Goal: Task Accomplishment & Management: Use online tool/utility

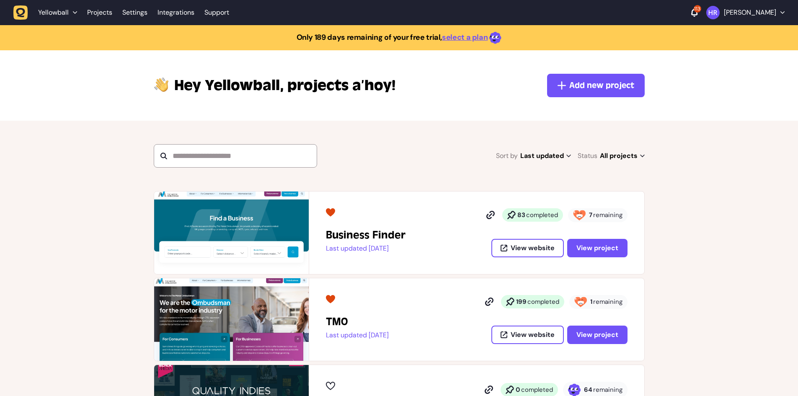
click at [98, 274] on div "Business Finder Last updated 2 days ago 83 completed 7 remaining View website V…" at bounding box center [399, 364] width 798 height 346
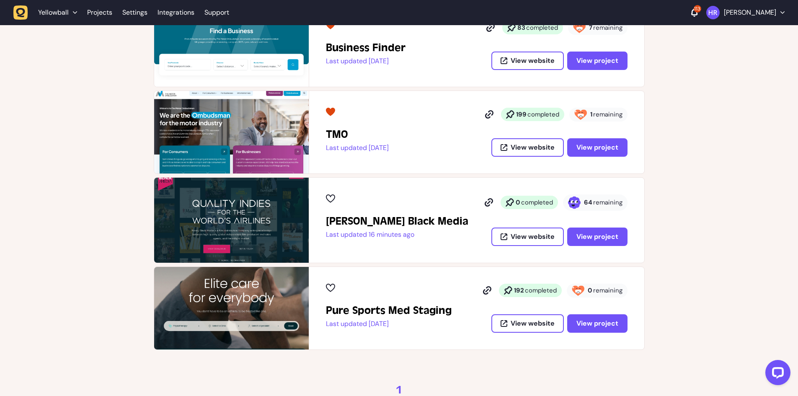
scroll to position [251, 0]
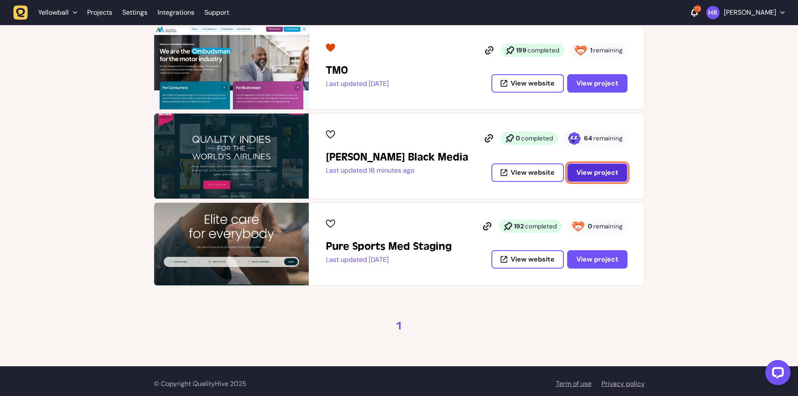
click at [606, 174] on span "View project" at bounding box center [598, 172] width 42 height 9
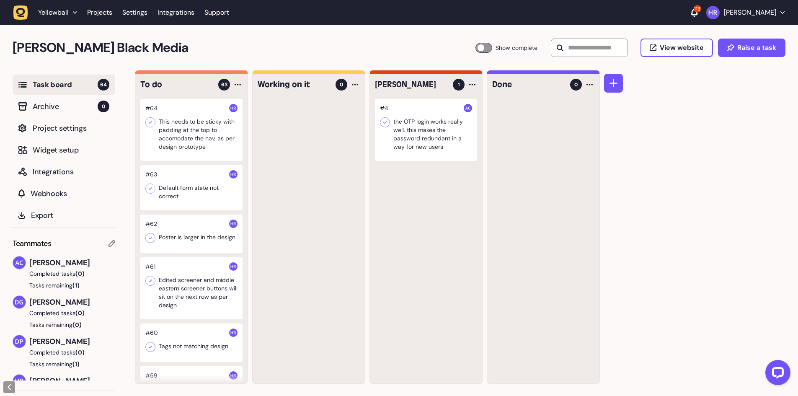
click at [204, 143] on div at bounding box center [191, 130] width 102 height 62
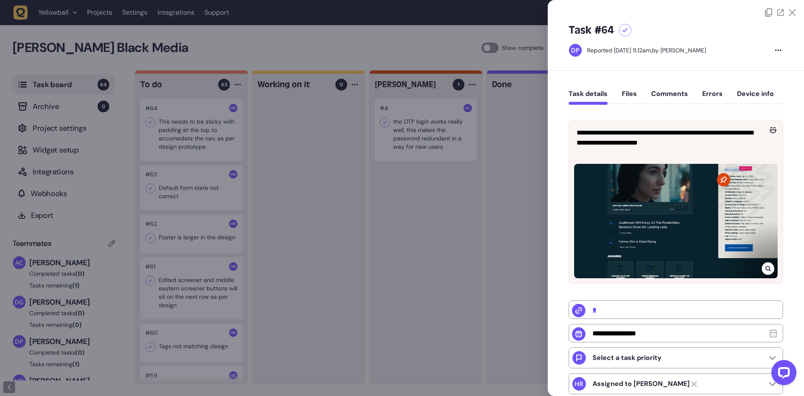
click at [200, 135] on div at bounding box center [402, 198] width 804 height 396
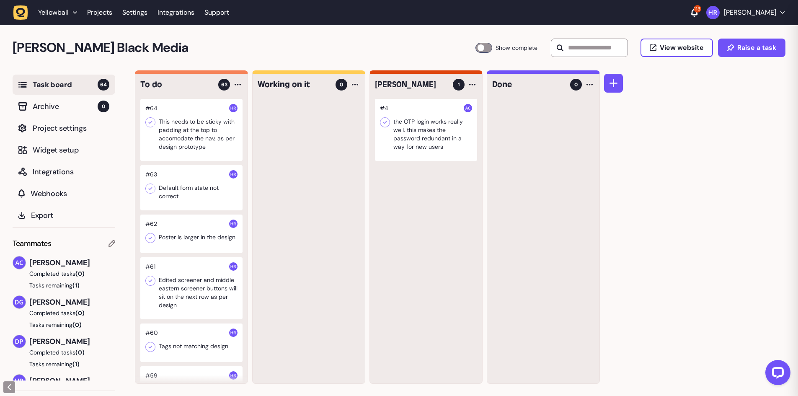
click at [200, 135] on div at bounding box center [191, 130] width 102 height 62
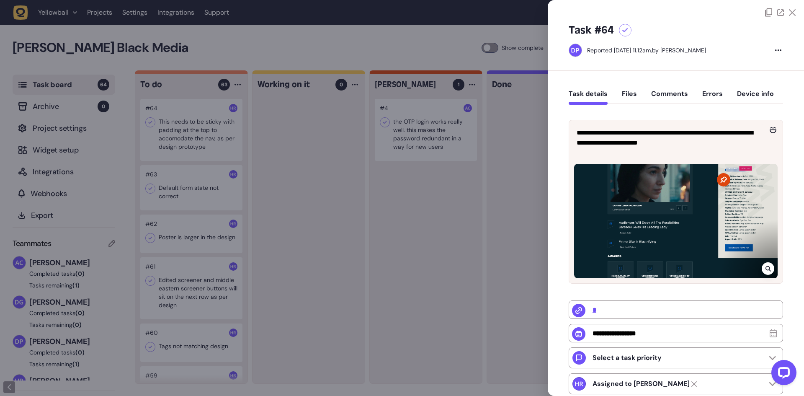
click at [323, 171] on div at bounding box center [402, 198] width 804 height 396
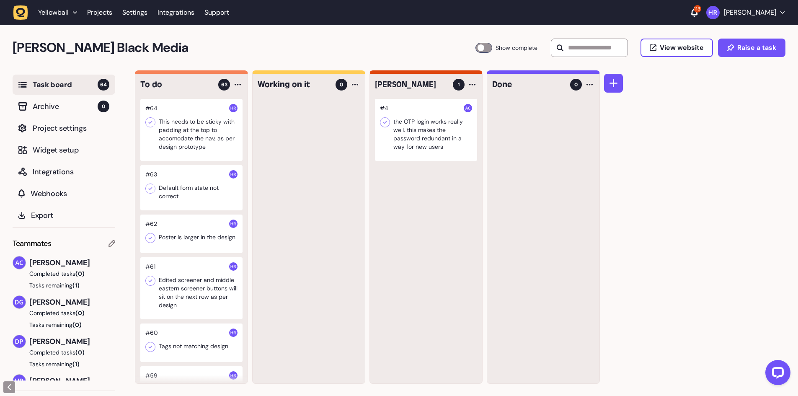
click at [195, 180] on div at bounding box center [191, 187] width 102 height 45
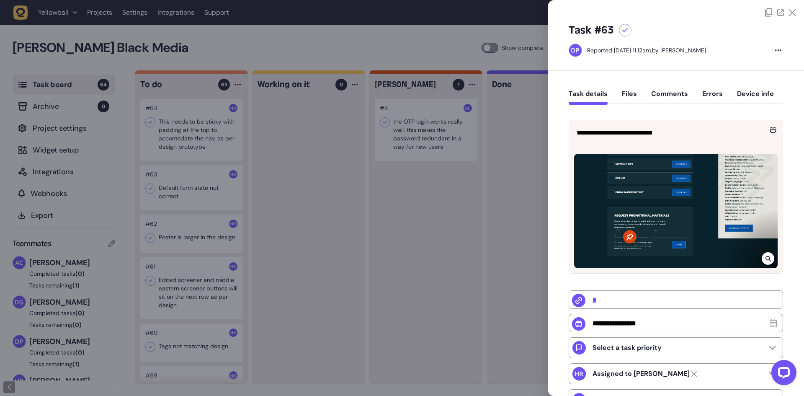
click at [189, 184] on div at bounding box center [402, 198] width 804 height 396
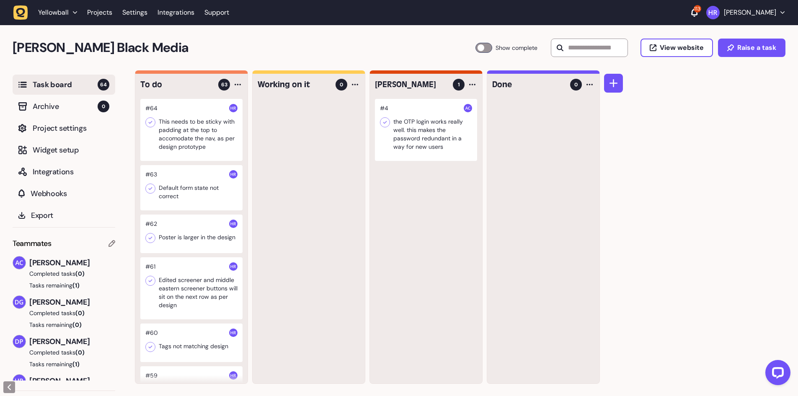
click at [178, 199] on div at bounding box center [191, 187] width 102 height 45
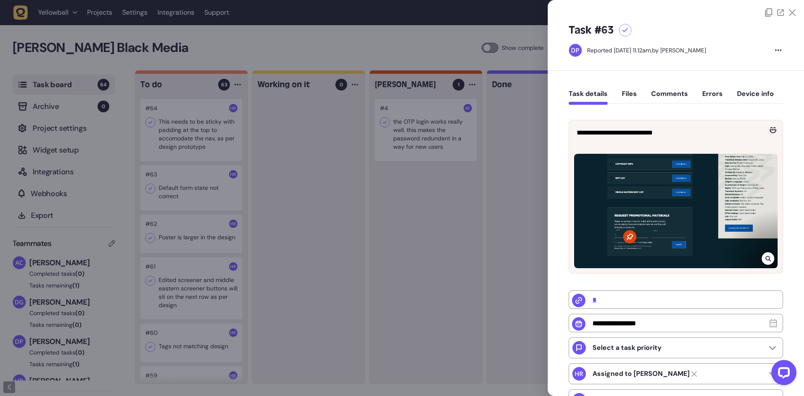
click at [303, 195] on div at bounding box center [402, 198] width 804 height 396
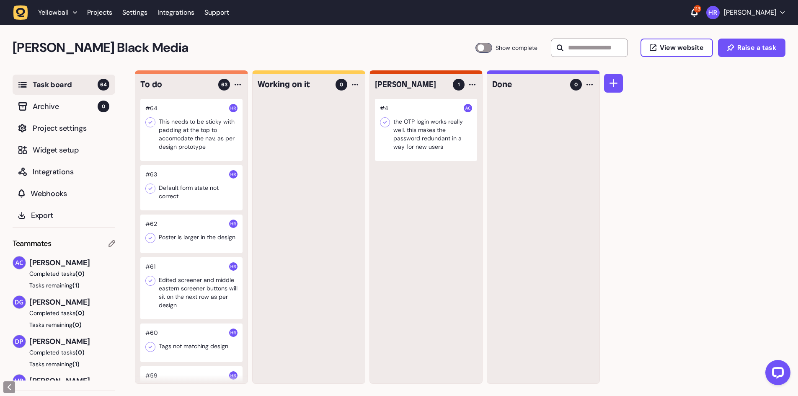
click at [202, 123] on div at bounding box center [191, 130] width 102 height 62
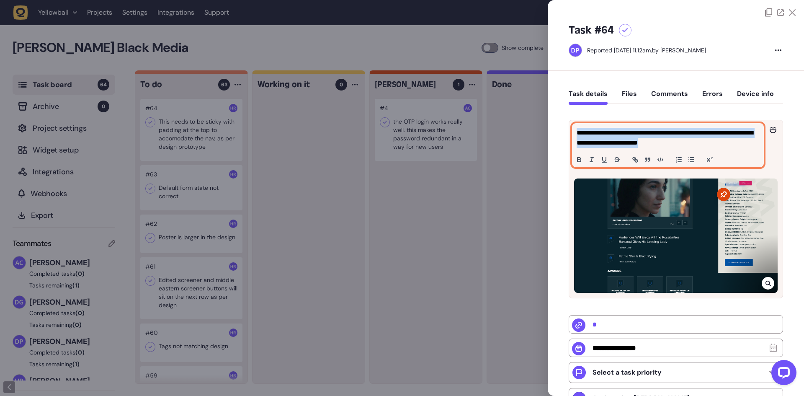
drag, startPoint x: 729, startPoint y: 143, endPoint x: 570, endPoint y: 134, distance: 159.5
click at [570, 134] on div "**********" at bounding box center [676, 145] width 214 height 50
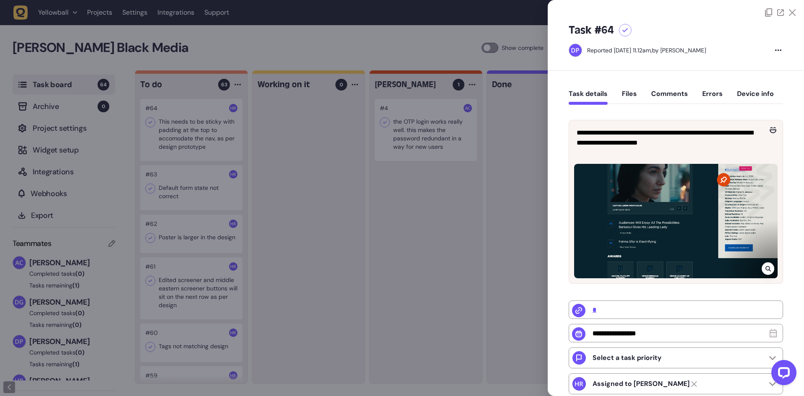
click at [523, 208] on div at bounding box center [402, 198] width 804 height 396
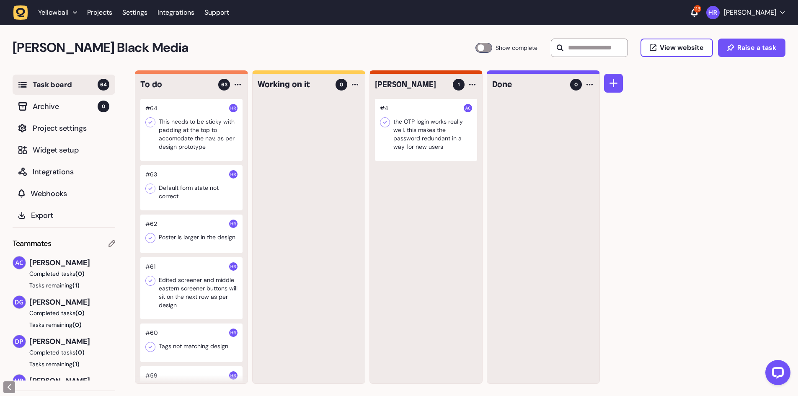
click at [150, 122] on icon at bounding box center [150, 122] width 8 height 8
click at [194, 194] on div at bounding box center [191, 187] width 102 height 45
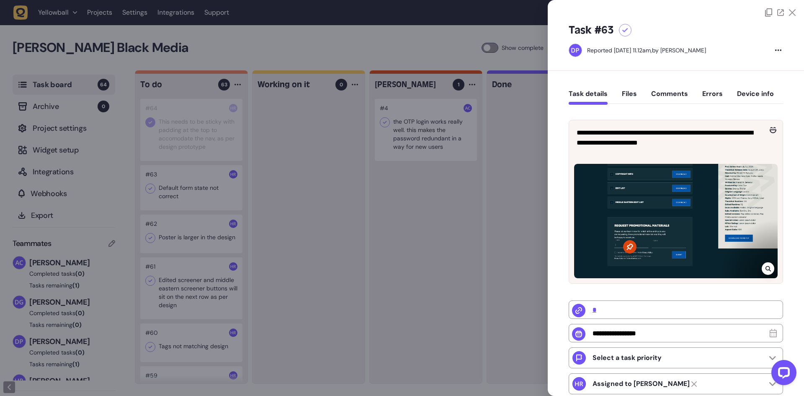
click at [194, 194] on div at bounding box center [402, 198] width 804 height 396
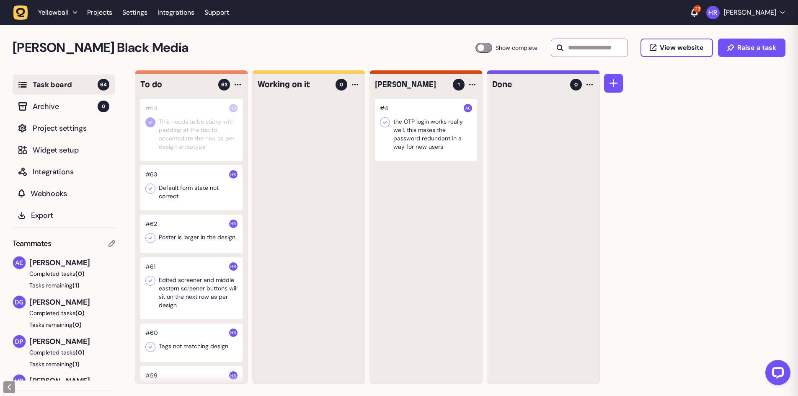
click at [194, 194] on div at bounding box center [191, 187] width 102 height 45
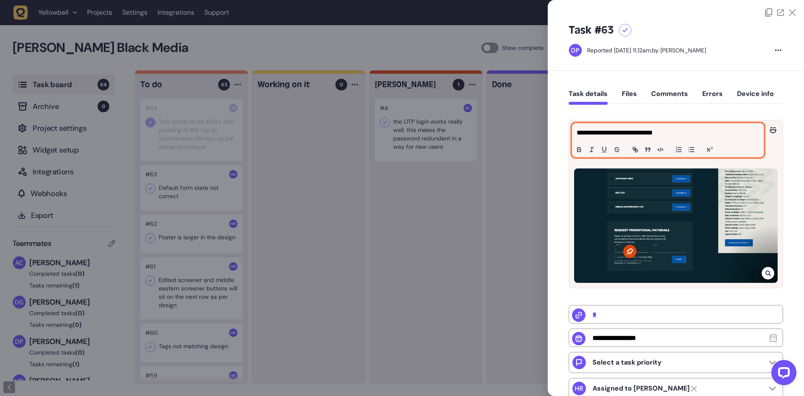
click at [588, 133] on p "**********" at bounding box center [667, 133] width 181 height 10
click at [683, 135] on p "**********" at bounding box center [667, 133] width 181 height 10
click at [681, 93] on button "Comments" at bounding box center [670, 97] width 37 height 15
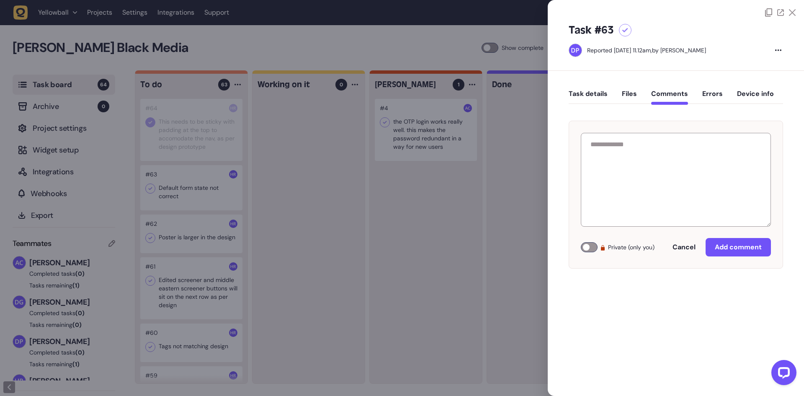
drag, startPoint x: 629, startPoint y: 95, endPoint x: 600, endPoint y: 96, distance: 29.0
click at [629, 95] on button "Files" at bounding box center [629, 97] width 15 height 15
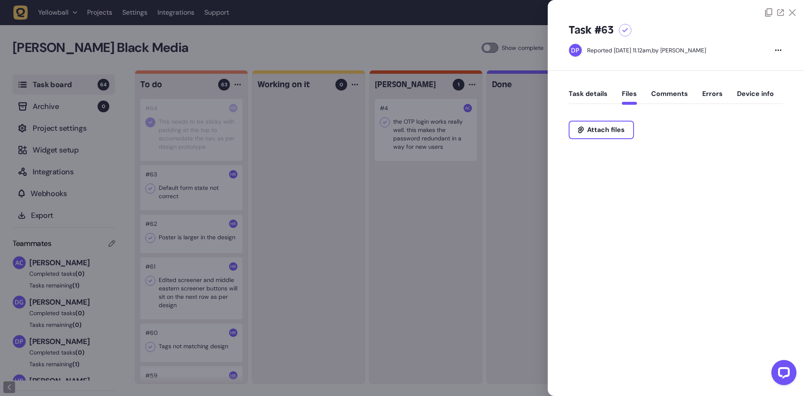
click at [582, 96] on button "Task details" at bounding box center [588, 97] width 39 height 15
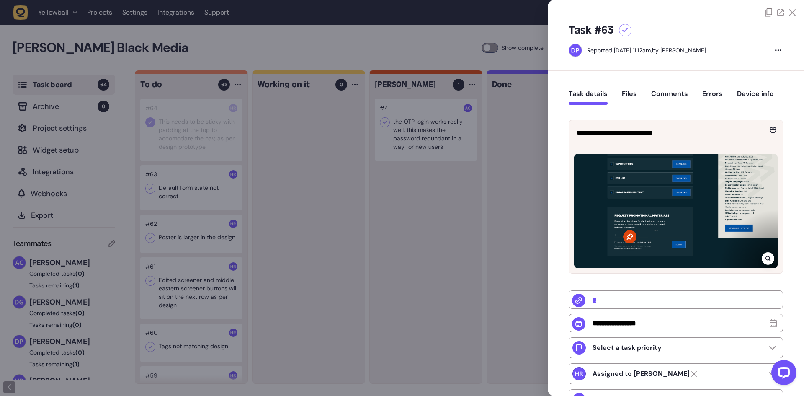
click at [628, 235] on icon at bounding box center [629, 236] width 13 height 13
click at [353, 209] on div at bounding box center [402, 198] width 804 height 396
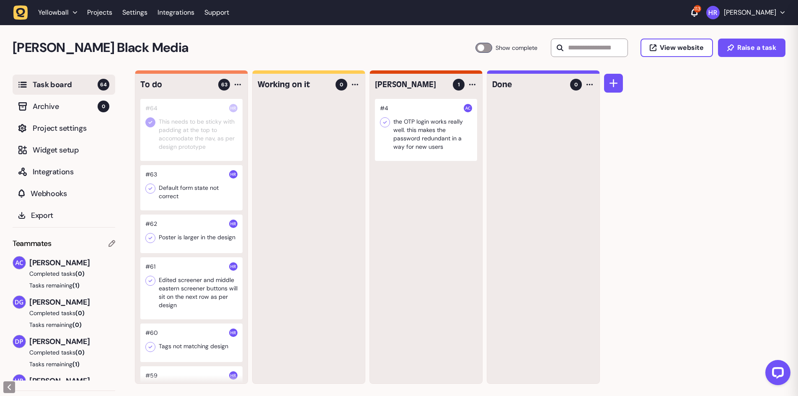
click at [154, 189] on icon at bounding box center [150, 188] width 8 height 8
click at [192, 240] on div at bounding box center [191, 234] width 102 height 39
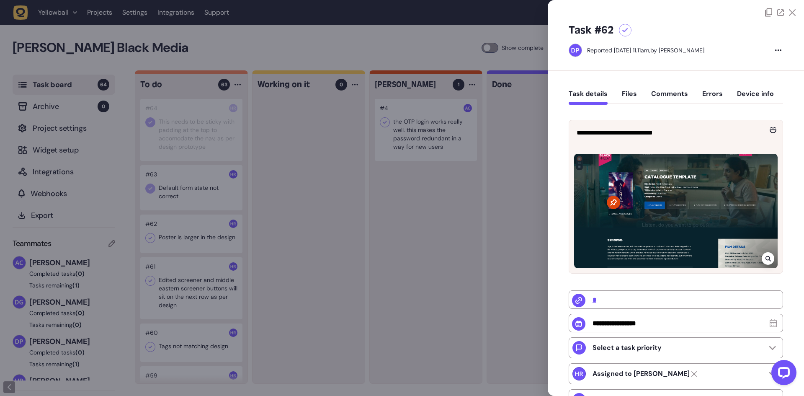
click at [193, 238] on div at bounding box center [402, 198] width 804 height 396
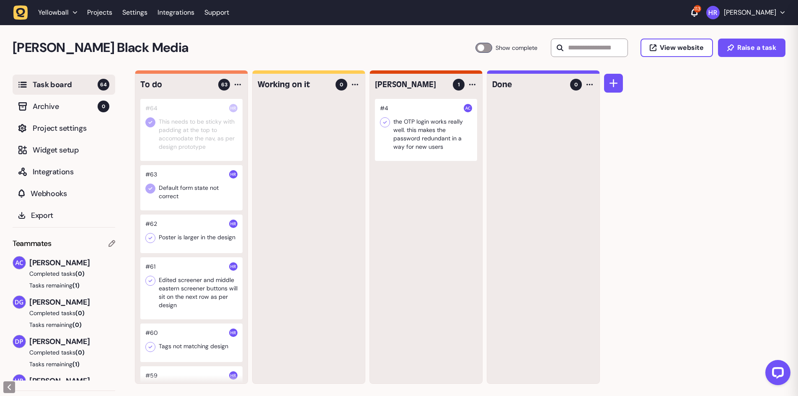
click at [193, 238] on div at bounding box center [191, 234] width 102 height 39
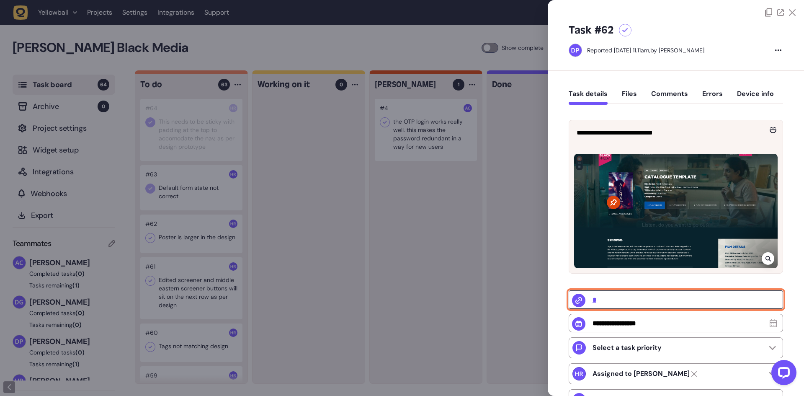
click at [602, 304] on input "*" at bounding box center [676, 299] width 215 height 18
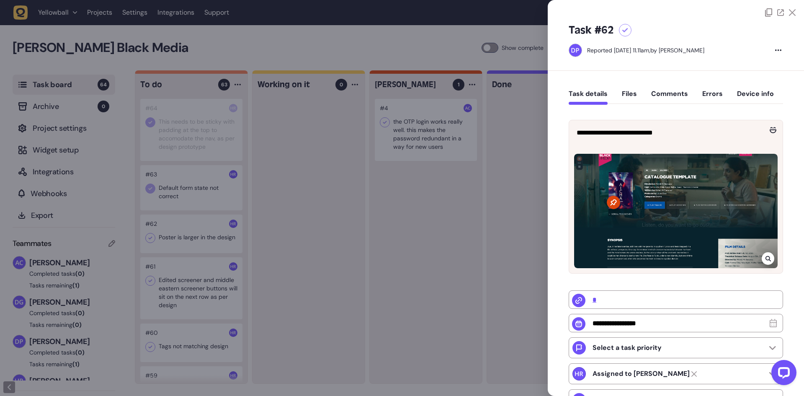
drag, startPoint x: 312, startPoint y: 189, endPoint x: 298, endPoint y: 189, distance: 14.3
click at [311, 189] on div at bounding box center [402, 198] width 804 height 396
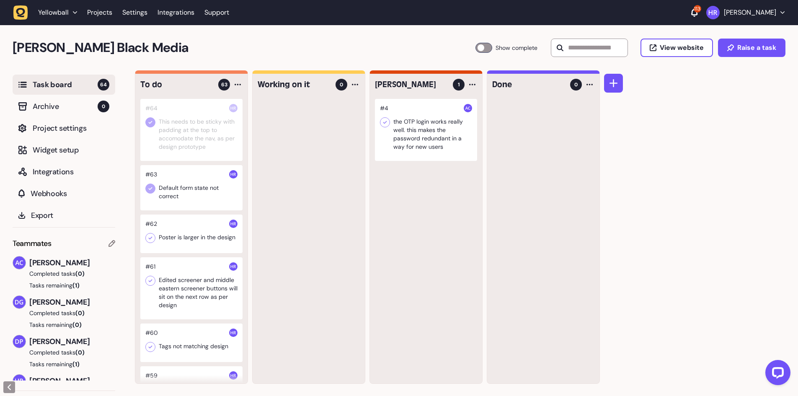
click at [334, 198] on div at bounding box center [309, 241] width 112 height 285
click at [155, 123] on div at bounding box center [150, 122] width 10 height 10
click at [152, 188] on icon at bounding box center [151, 188] width 4 height 3
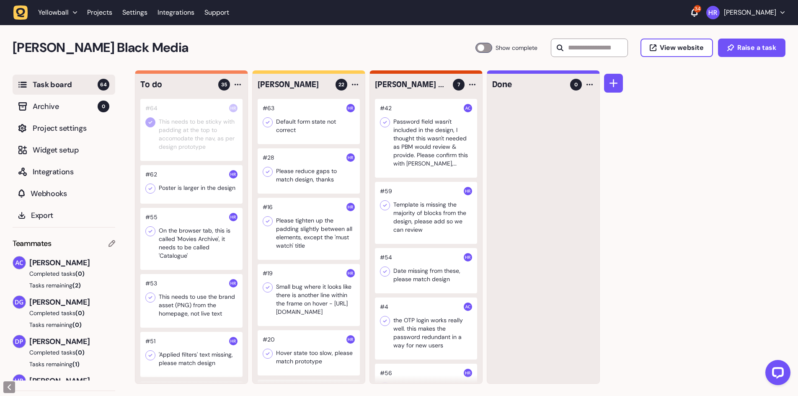
click at [296, 114] on div at bounding box center [309, 121] width 102 height 45
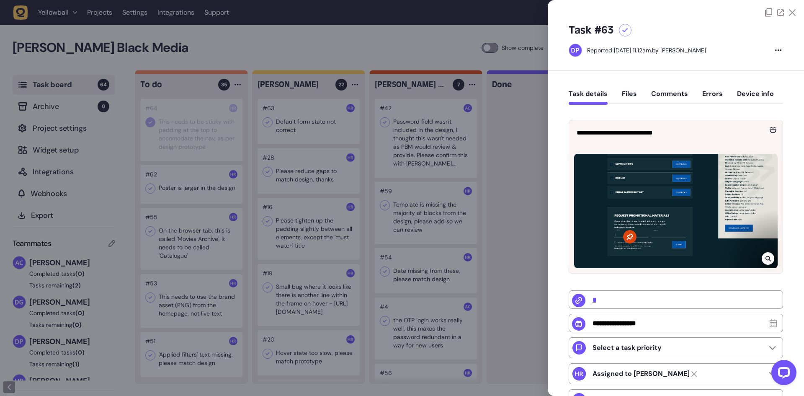
click at [296, 114] on div at bounding box center [402, 198] width 804 height 396
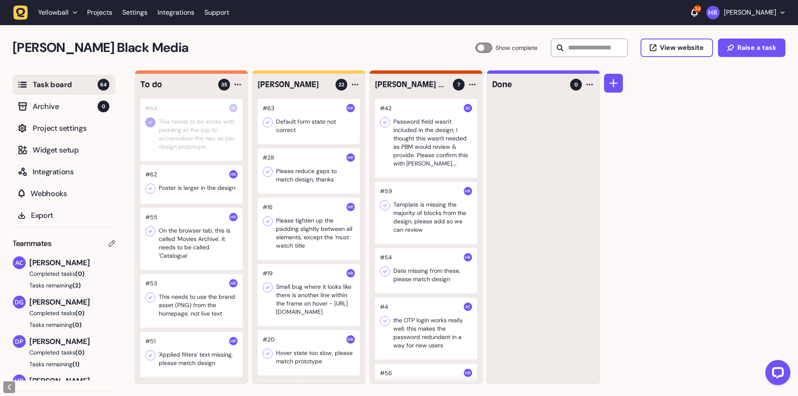
click at [205, 188] on div at bounding box center [191, 184] width 102 height 39
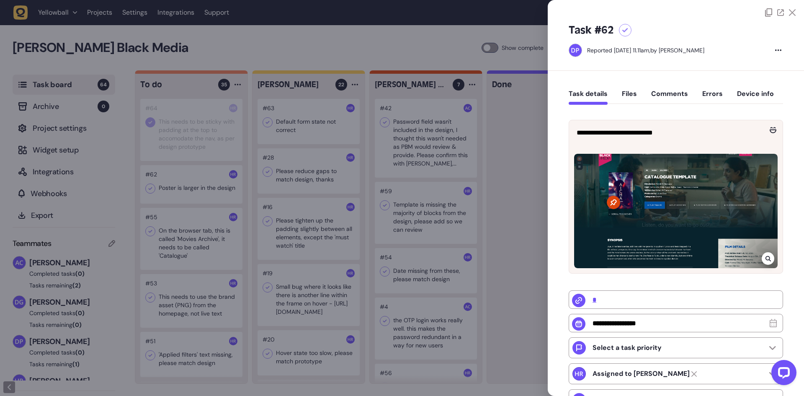
click at [205, 188] on div at bounding box center [402, 198] width 804 height 396
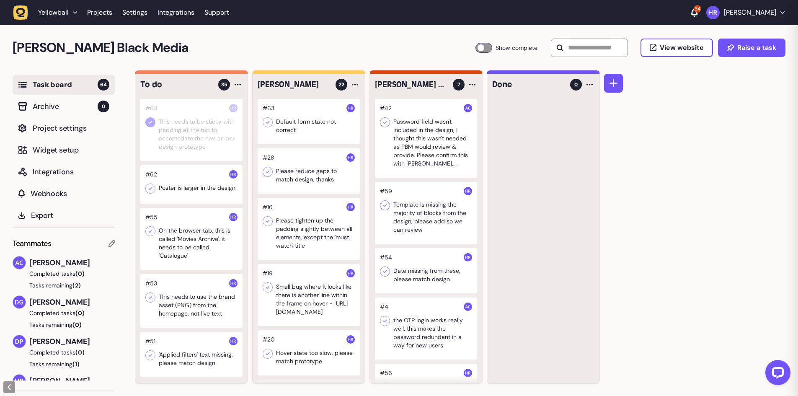
click at [205, 188] on div at bounding box center [191, 184] width 102 height 39
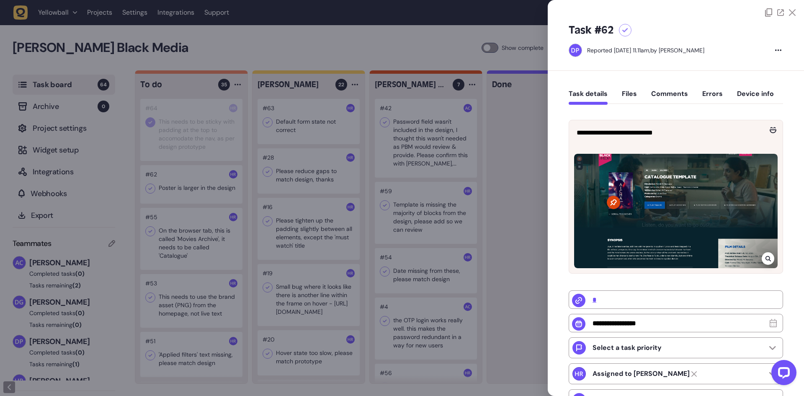
click at [205, 188] on div at bounding box center [402, 198] width 804 height 396
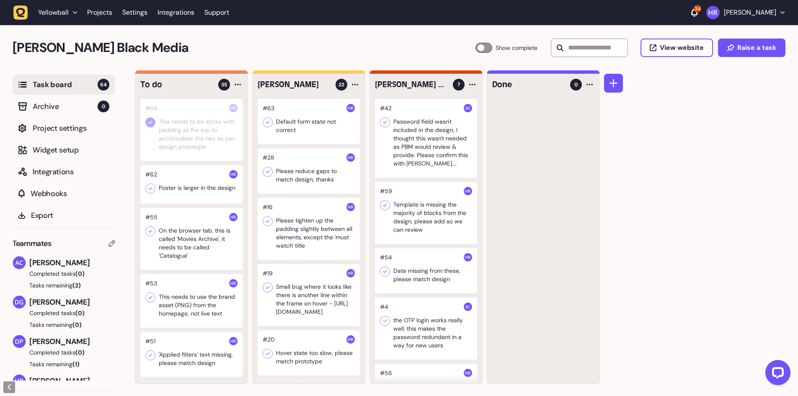
click at [202, 195] on div at bounding box center [191, 184] width 102 height 39
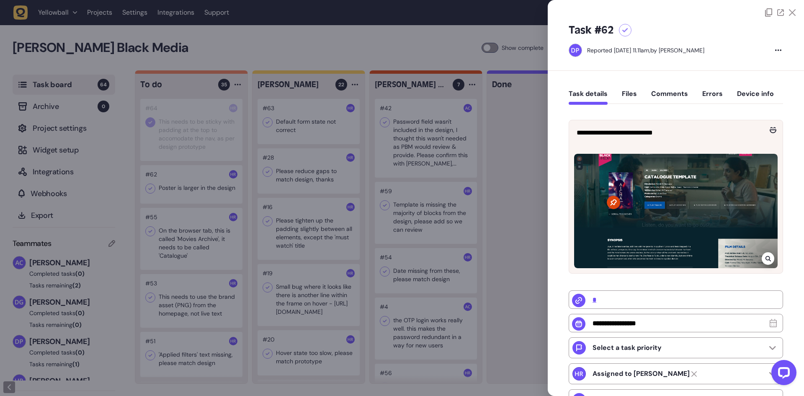
click at [181, 187] on div at bounding box center [402, 198] width 804 height 396
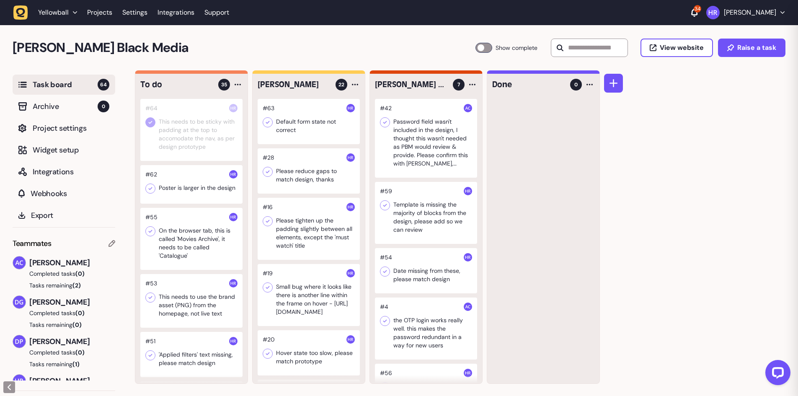
click at [150, 189] on icon at bounding box center [151, 188] width 4 height 3
click at [177, 242] on div at bounding box center [191, 239] width 102 height 62
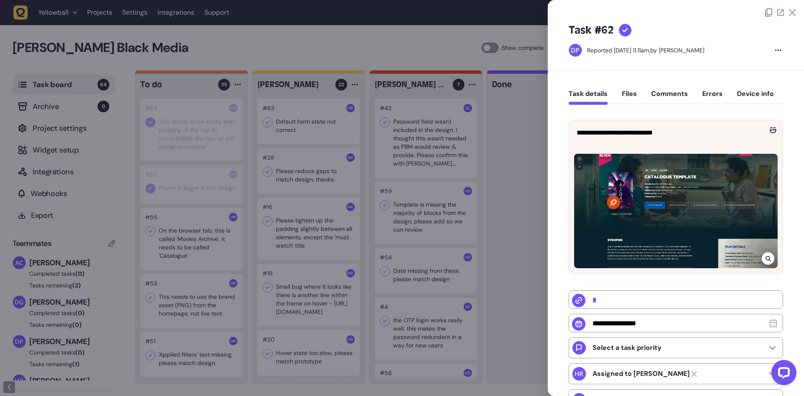
type input "**********"
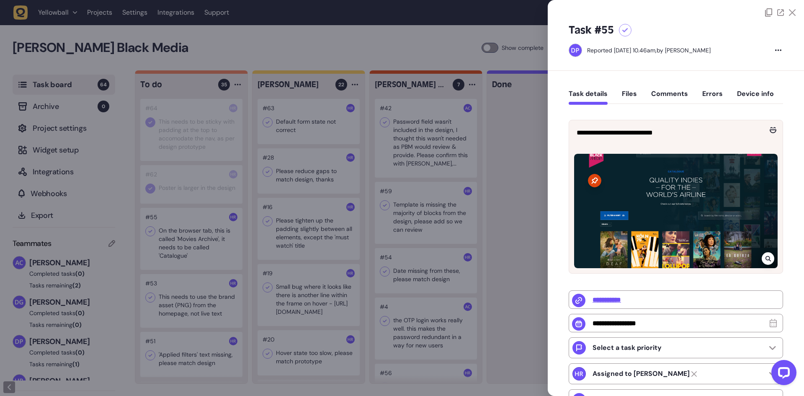
click at [172, 185] on div at bounding box center [402, 198] width 804 height 396
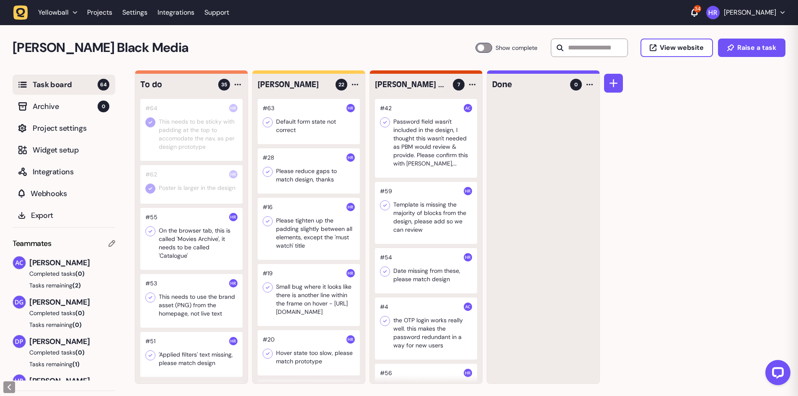
click at [172, 185] on div at bounding box center [191, 184] width 102 height 39
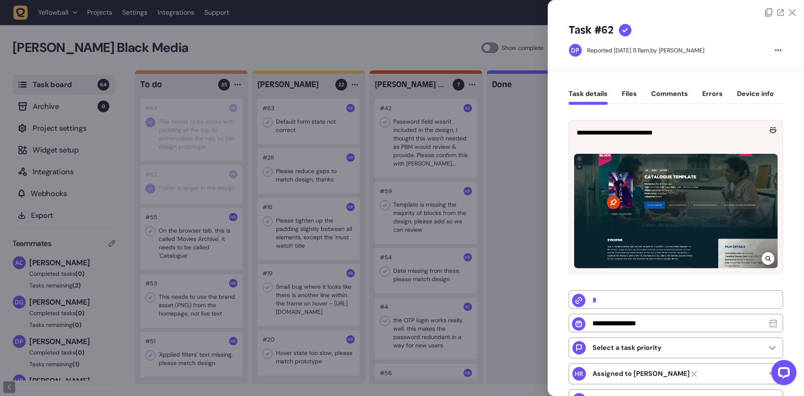
click at [199, 225] on div at bounding box center [402, 198] width 804 height 396
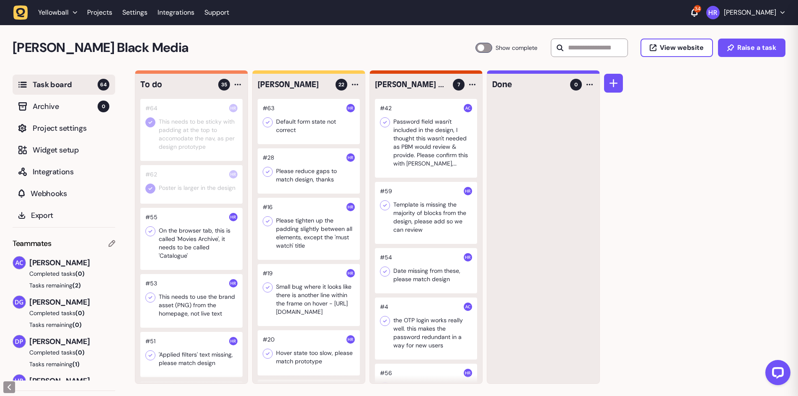
click at [199, 243] on div at bounding box center [191, 239] width 102 height 62
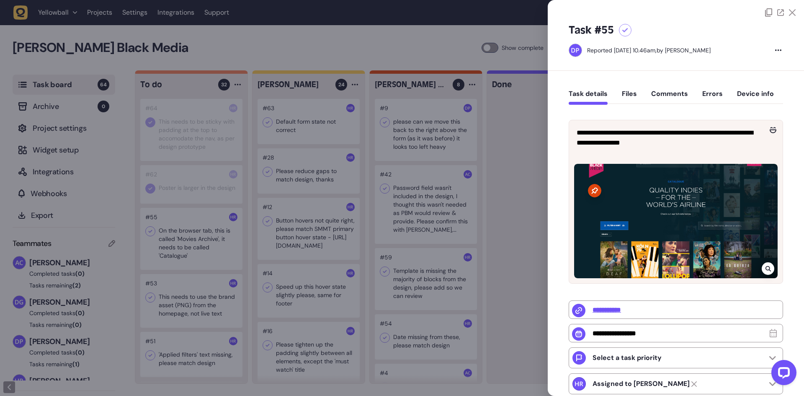
click at [183, 242] on div at bounding box center [402, 198] width 804 height 396
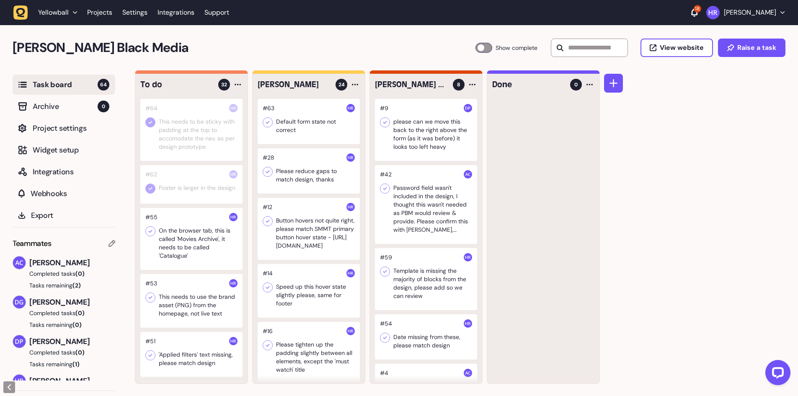
click at [181, 243] on div at bounding box center [191, 239] width 102 height 62
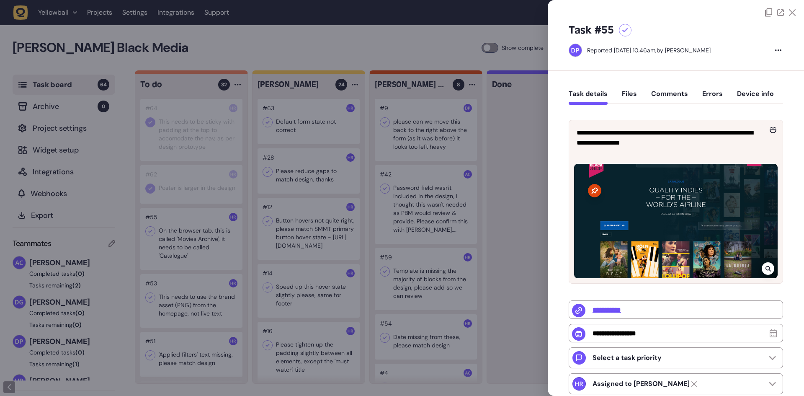
click at [181, 235] on div at bounding box center [402, 198] width 804 height 396
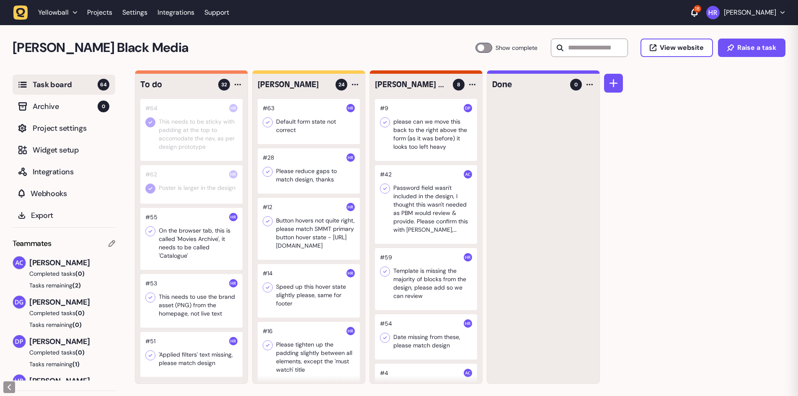
click at [184, 238] on div at bounding box center [191, 239] width 102 height 62
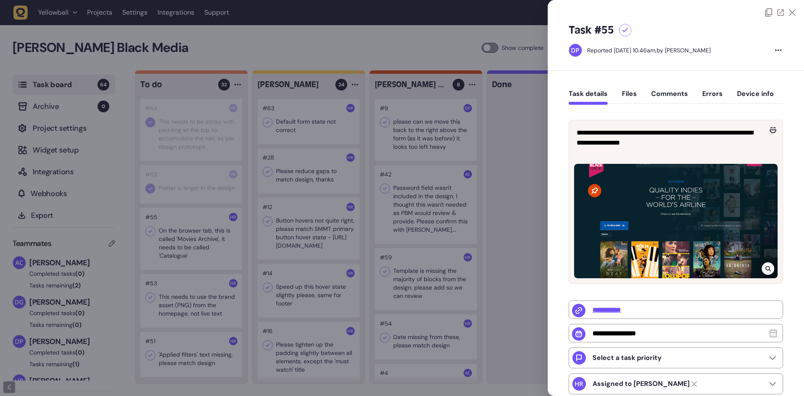
click at [185, 239] on div at bounding box center [402, 198] width 804 height 396
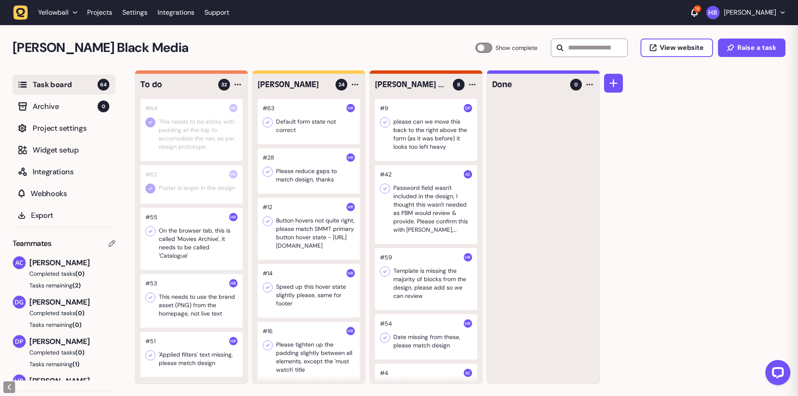
click at [185, 239] on div at bounding box center [191, 239] width 102 height 62
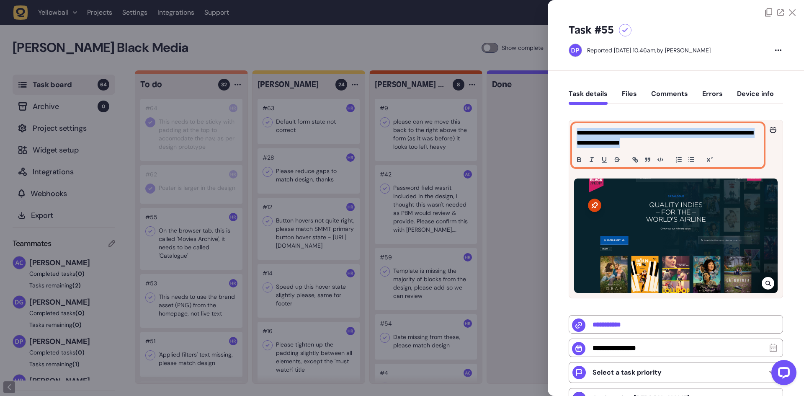
drag, startPoint x: 673, startPoint y: 144, endPoint x: 569, endPoint y: 132, distance: 103.7
click at [569, 132] on div "**********" at bounding box center [676, 145] width 214 height 50
click at [663, 143] on p "**********" at bounding box center [667, 138] width 181 height 20
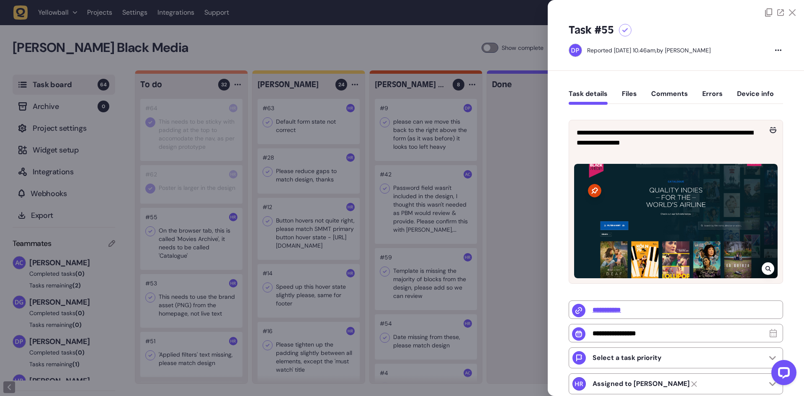
click at [174, 233] on div at bounding box center [402, 198] width 804 height 396
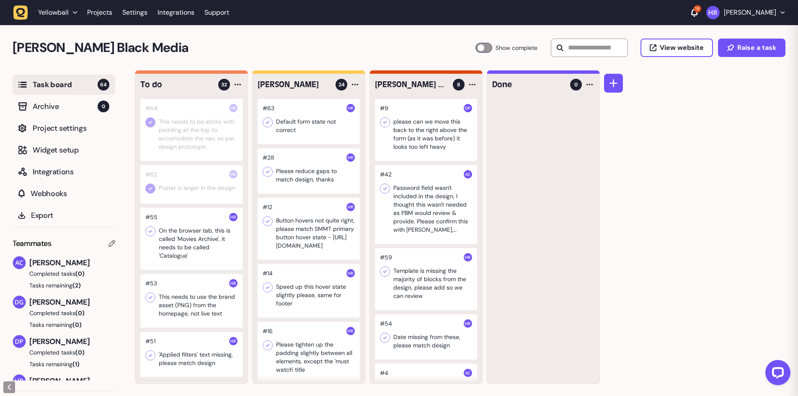
click at [152, 232] on icon at bounding box center [150, 231] width 8 height 8
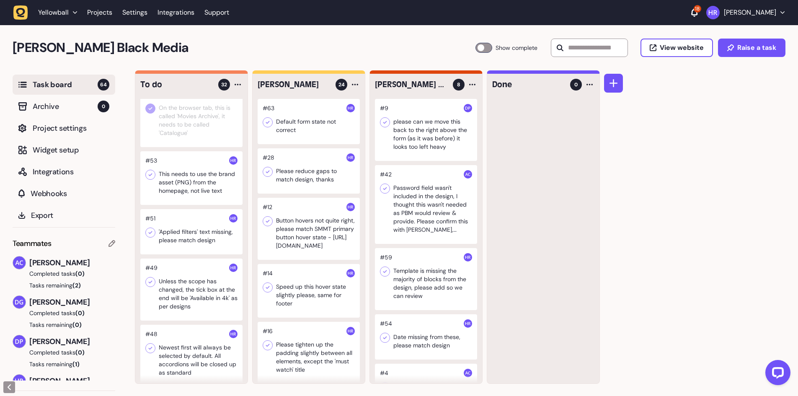
scroll to position [126, 0]
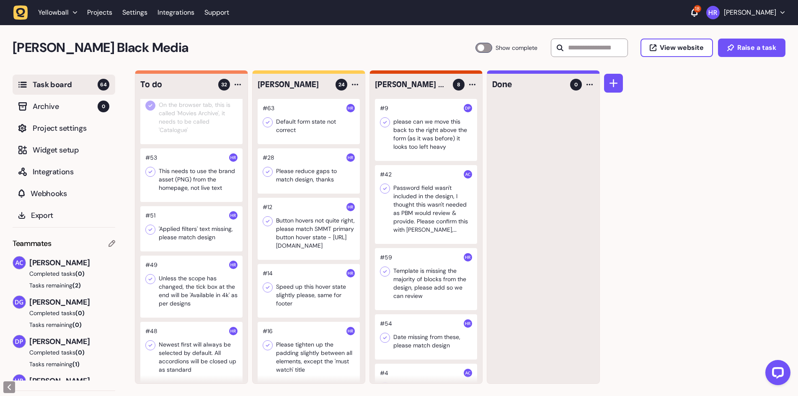
click at [187, 183] on div at bounding box center [191, 175] width 102 height 54
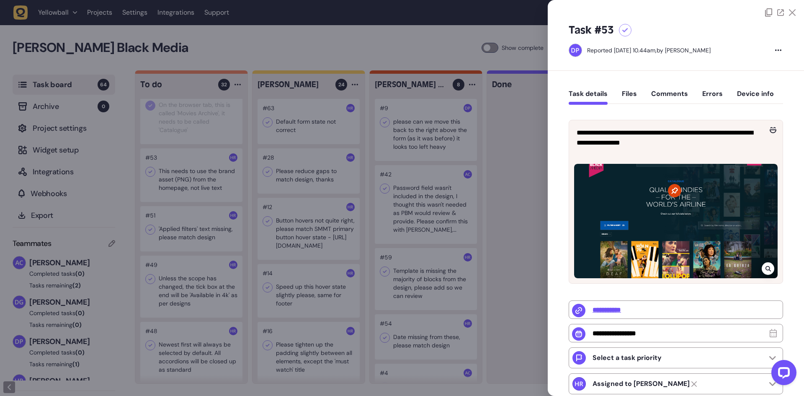
click at [187, 183] on div at bounding box center [402, 198] width 804 height 396
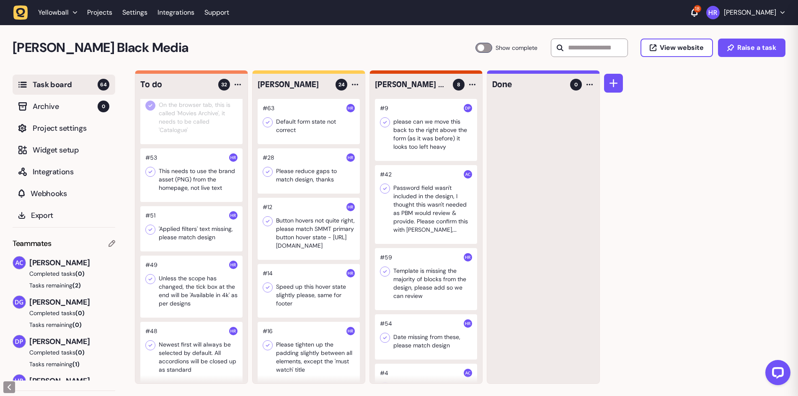
click at [187, 183] on div at bounding box center [191, 175] width 102 height 54
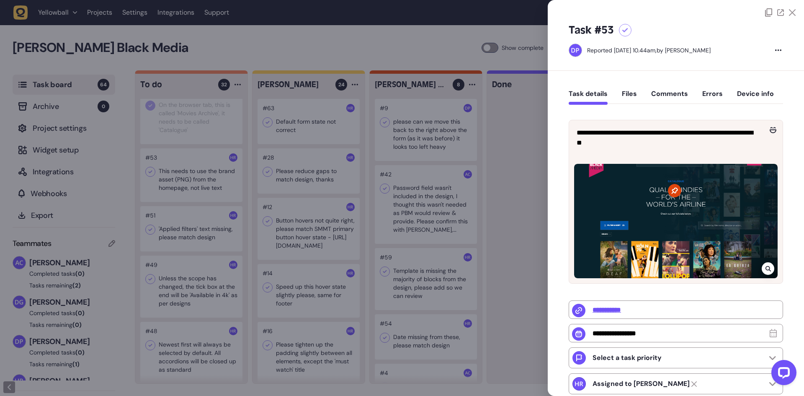
click at [197, 181] on div at bounding box center [402, 198] width 804 height 396
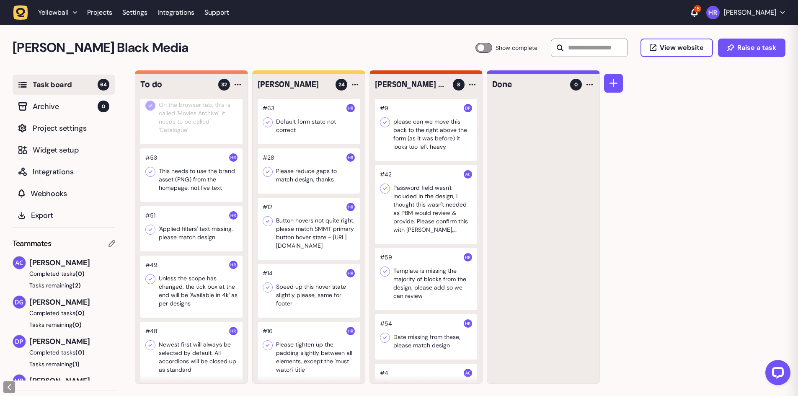
click at [197, 181] on div at bounding box center [191, 175] width 102 height 54
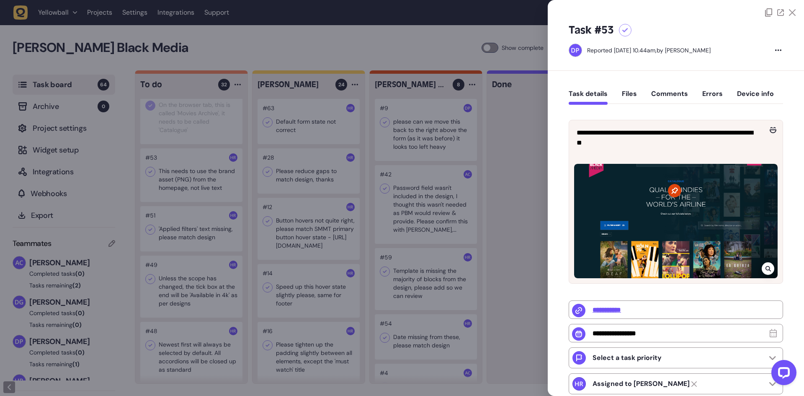
click at [166, 190] on div at bounding box center [402, 198] width 804 height 396
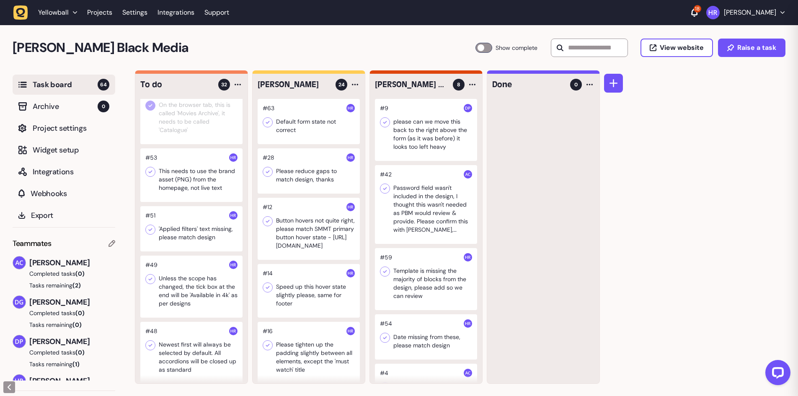
click at [153, 173] on icon at bounding box center [150, 172] width 8 height 8
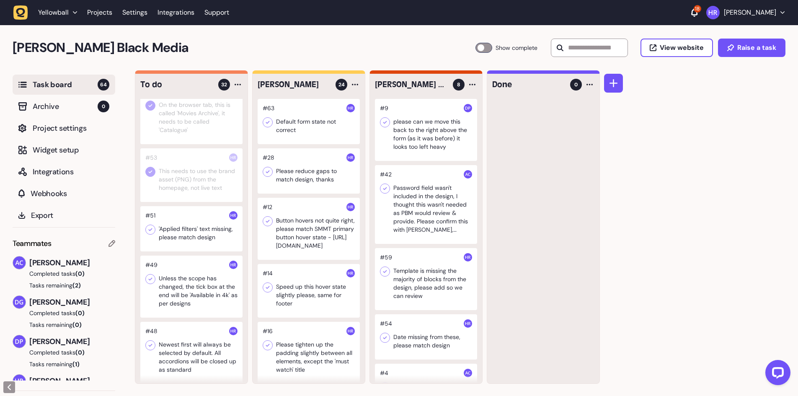
click at [188, 229] on div at bounding box center [191, 228] width 102 height 45
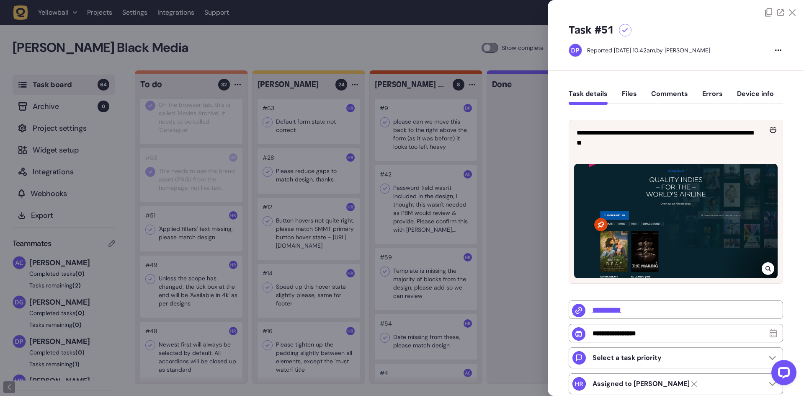
click at [200, 236] on div at bounding box center [402, 198] width 804 height 396
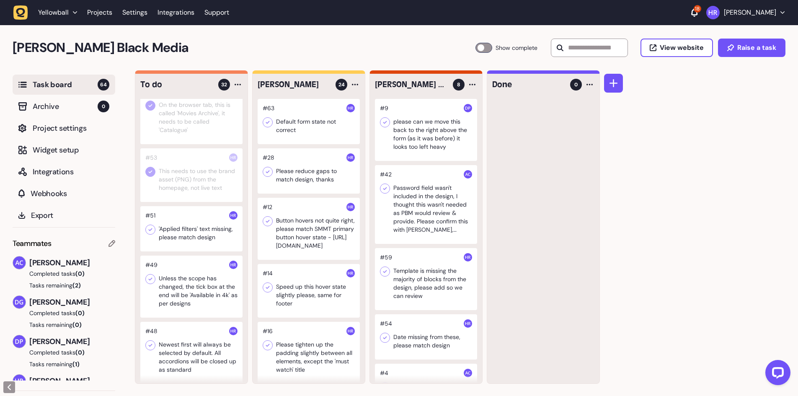
click at [203, 236] on div at bounding box center [191, 228] width 102 height 45
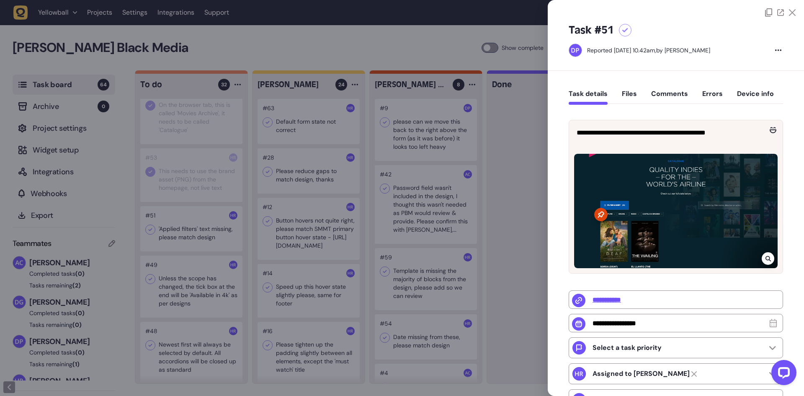
click at [769, 261] on div at bounding box center [768, 258] width 13 height 13
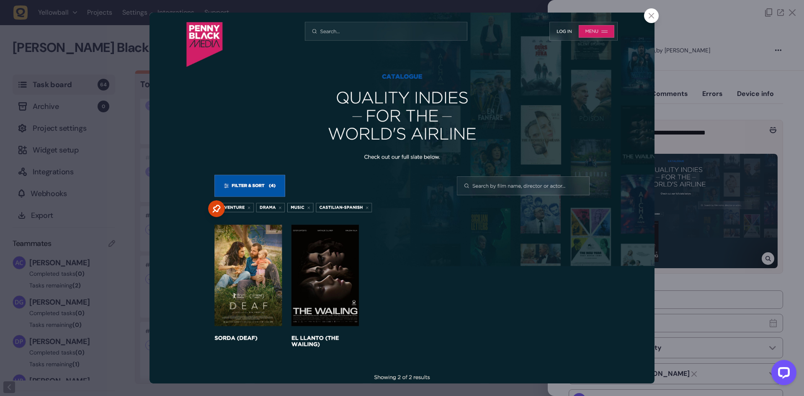
click at [654, 18] on div at bounding box center [651, 15] width 15 height 15
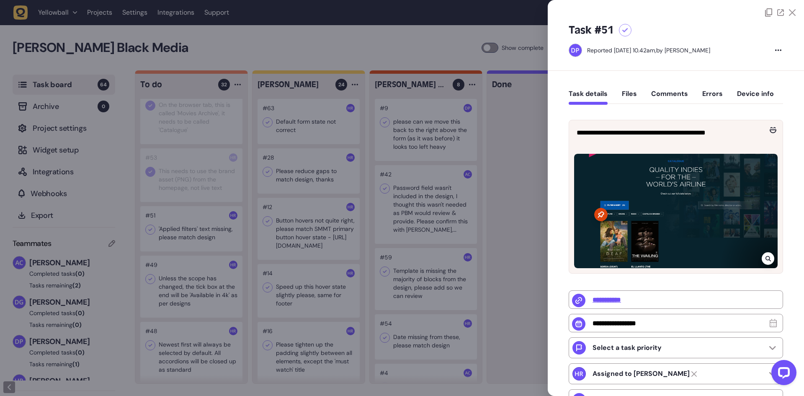
click at [353, 42] on div at bounding box center [402, 198] width 804 height 396
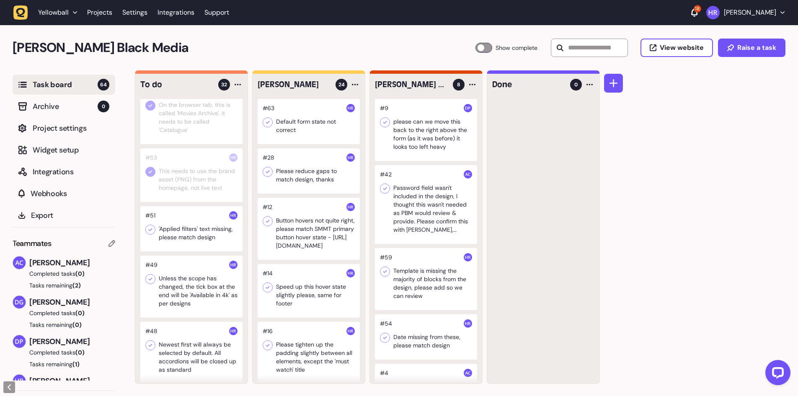
click at [146, 230] on icon at bounding box center [150, 229] width 8 height 8
click at [179, 299] on div at bounding box center [191, 287] width 102 height 62
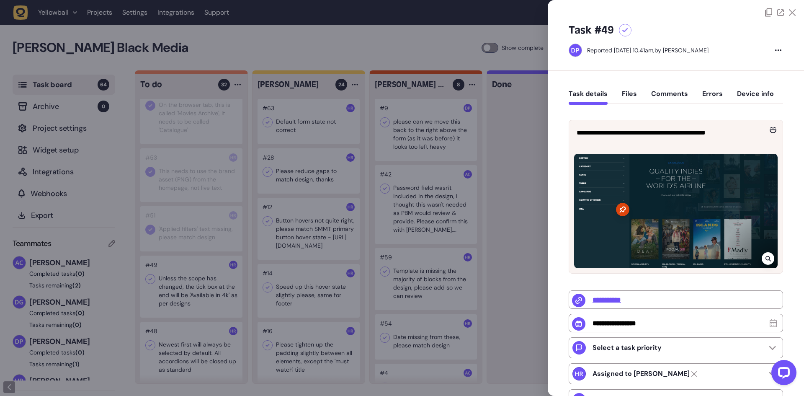
click at [185, 290] on div at bounding box center [402, 198] width 804 height 396
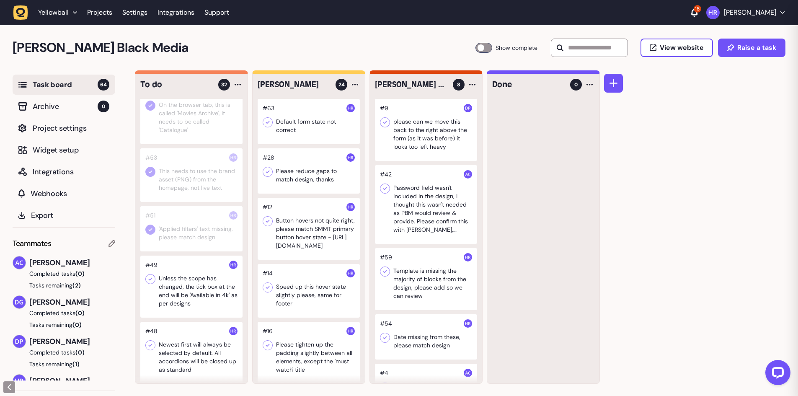
click at [188, 298] on div at bounding box center [191, 287] width 102 height 62
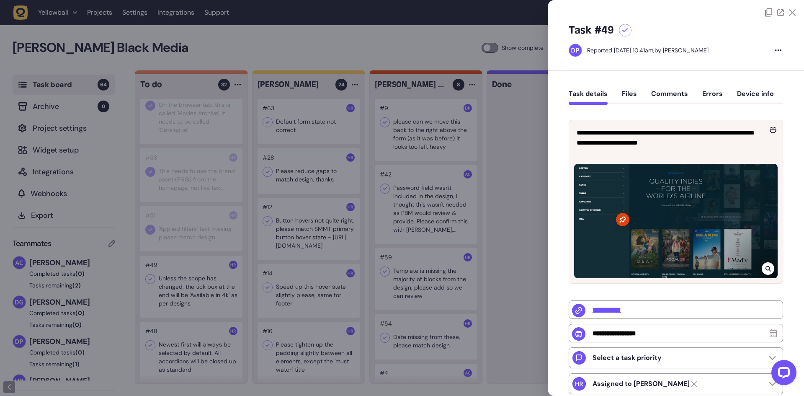
click at [199, 287] on div at bounding box center [402, 198] width 804 height 396
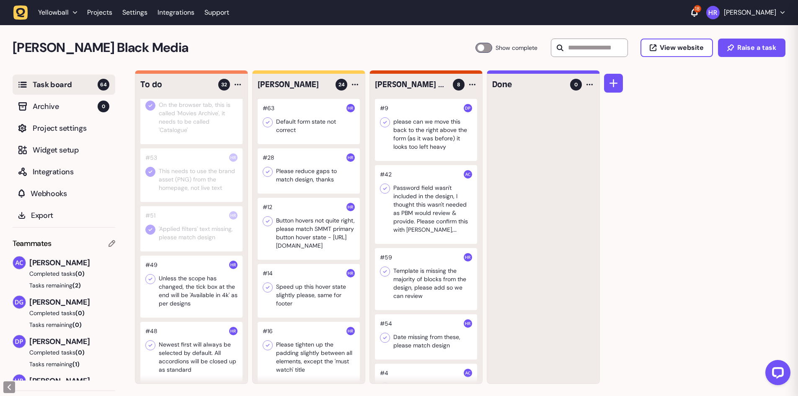
click at [199, 287] on div at bounding box center [191, 287] width 102 height 62
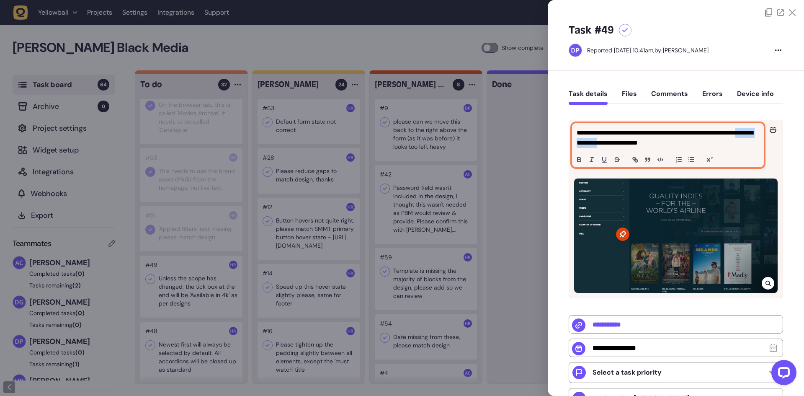
drag, startPoint x: 588, startPoint y: 144, endPoint x: 630, endPoint y: 146, distance: 42.0
click at [630, 146] on p "**********" at bounding box center [667, 138] width 181 height 20
copy p "**********"
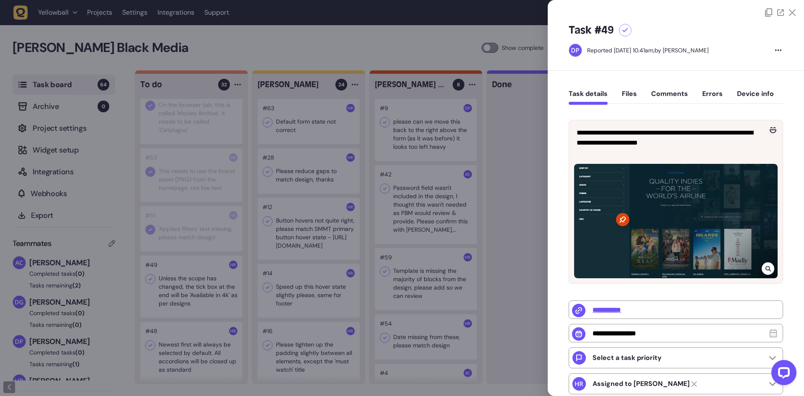
click at [373, 40] on div at bounding box center [402, 198] width 804 height 396
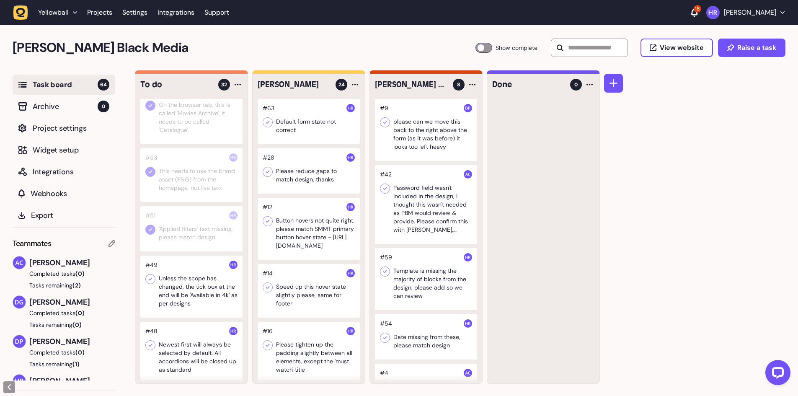
click at [150, 281] on icon at bounding box center [150, 279] width 8 height 8
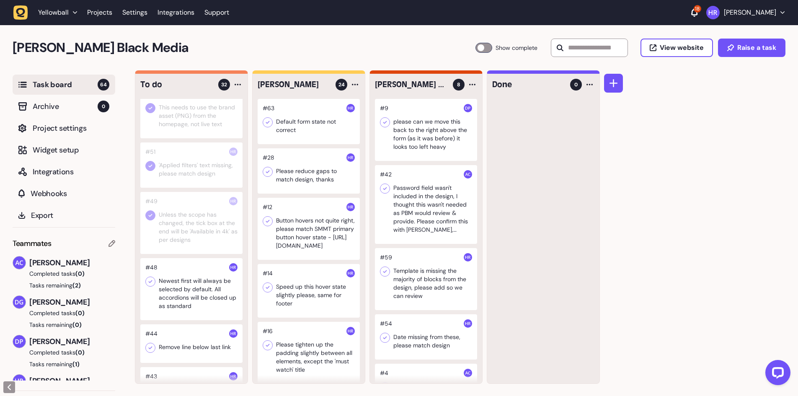
scroll to position [210, 0]
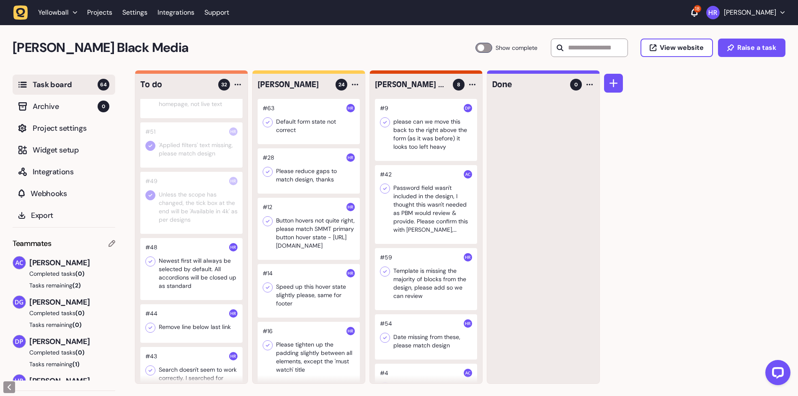
click at [188, 265] on div at bounding box center [191, 269] width 102 height 62
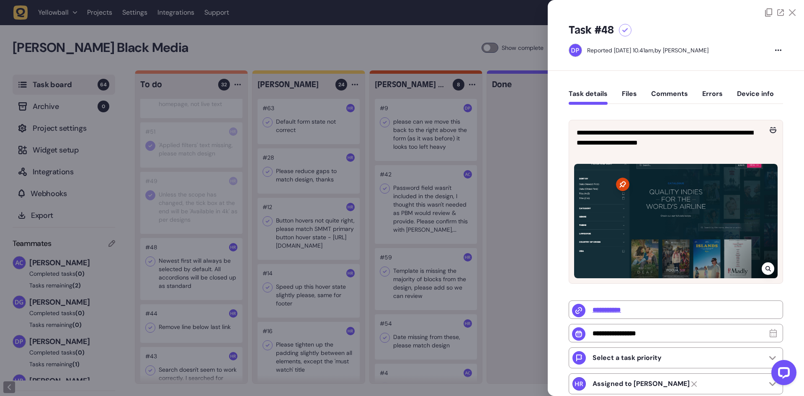
click at [184, 280] on div at bounding box center [402, 198] width 804 height 396
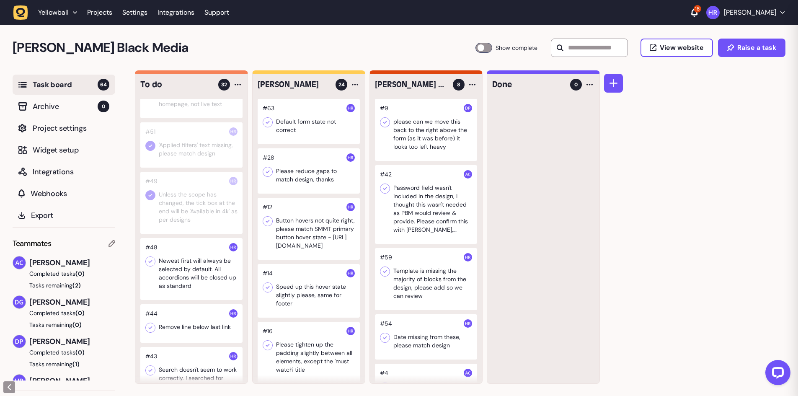
click at [184, 280] on div at bounding box center [191, 269] width 102 height 62
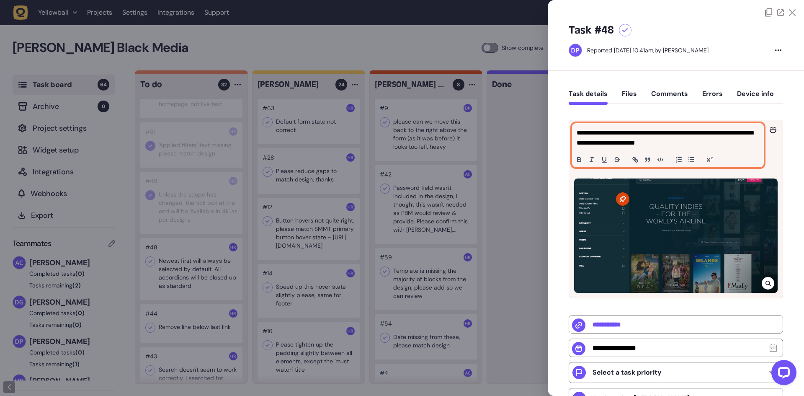
click at [727, 139] on p "**********" at bounding box center [667, 138] width 181 height 20
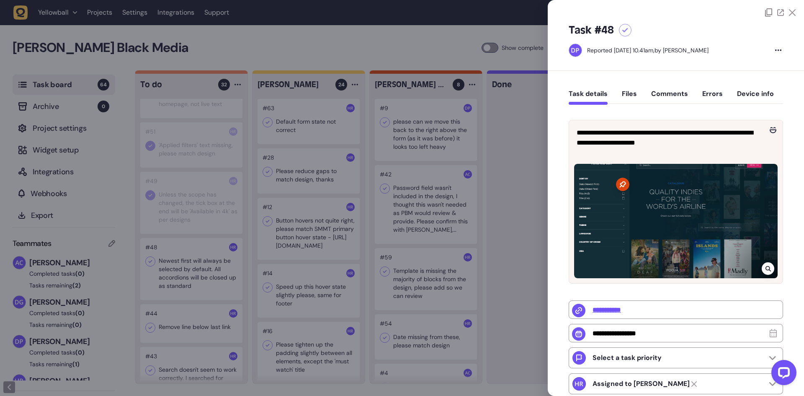
click at [207, 264] on div at bounding box center [402, 198] width 804 height 396
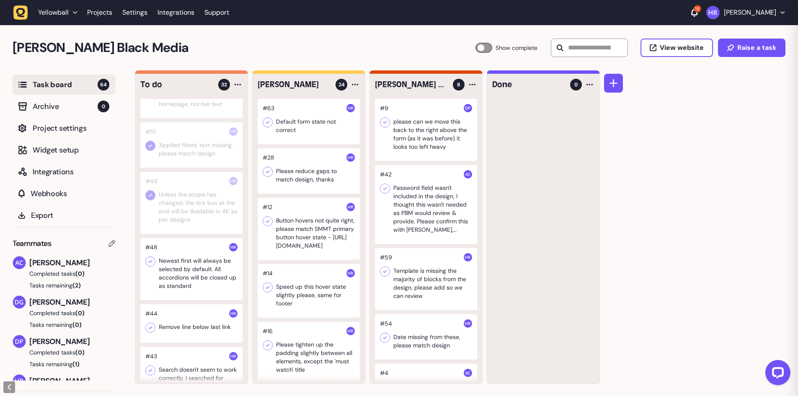
click at [206, 261] on div at bounding box center [191, 269] width 102 height 62
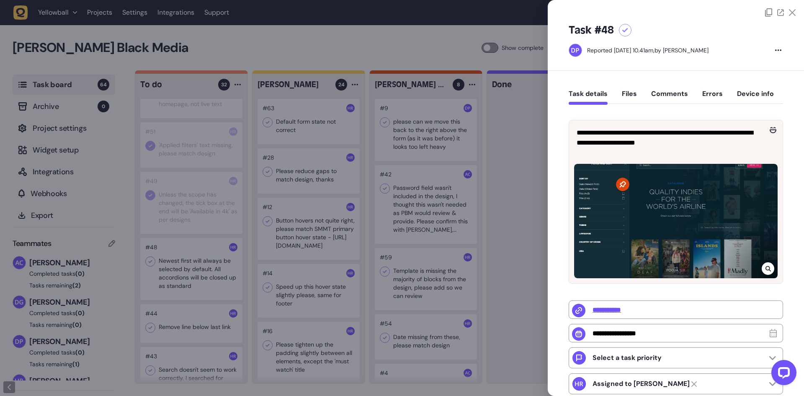
click at [203, 258] on div at bounding box center [402, 198] width 804 height 396
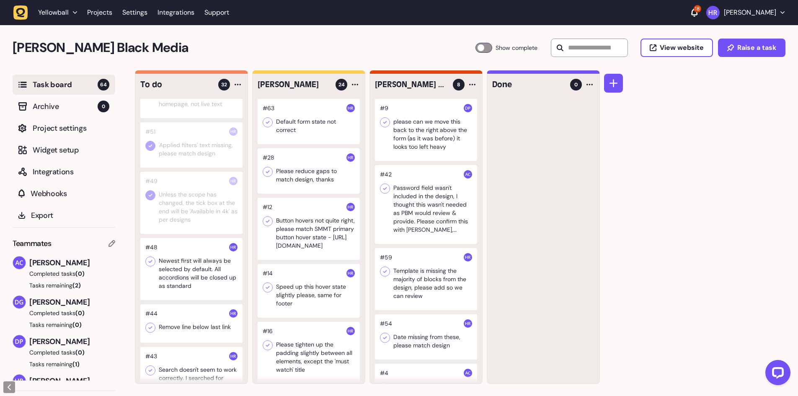
click at [152, 262] on icon at bounding box center [150, 261] width 8 height 8
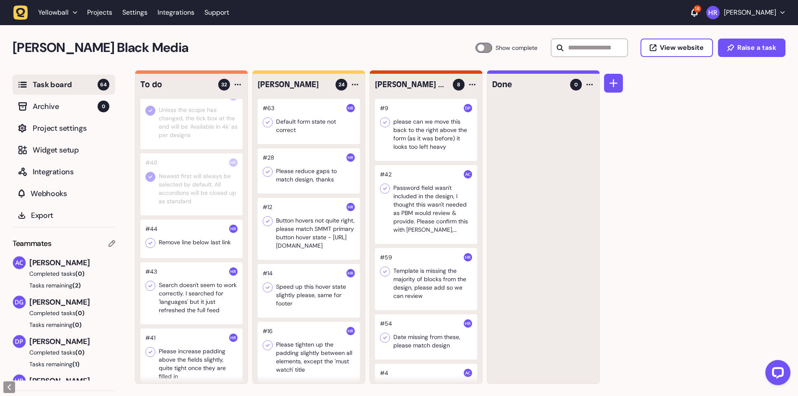
scroll to position [293, 0]
click at [192, 248] on div at bounding box center [191, 239] width 102 height 39
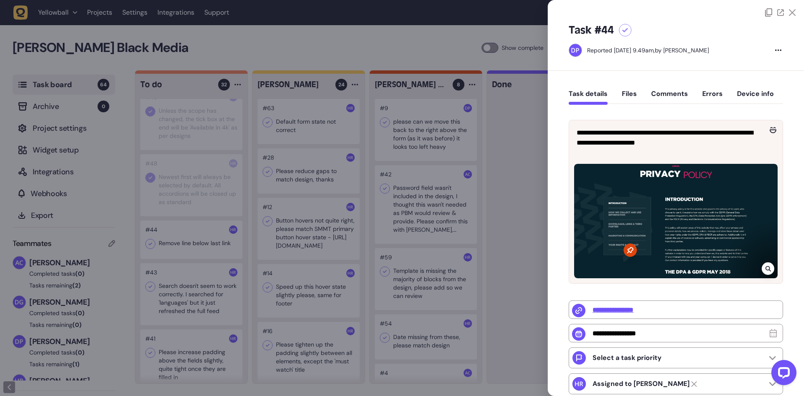
click at [194, 247] on div at bounding box center [402, 198] width 804 height 396
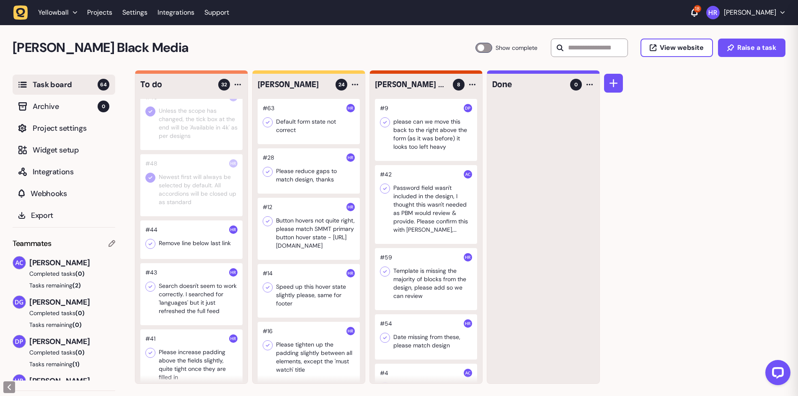
click at [194, 247] on div at bounding box center [191, 239] width 102 height 39
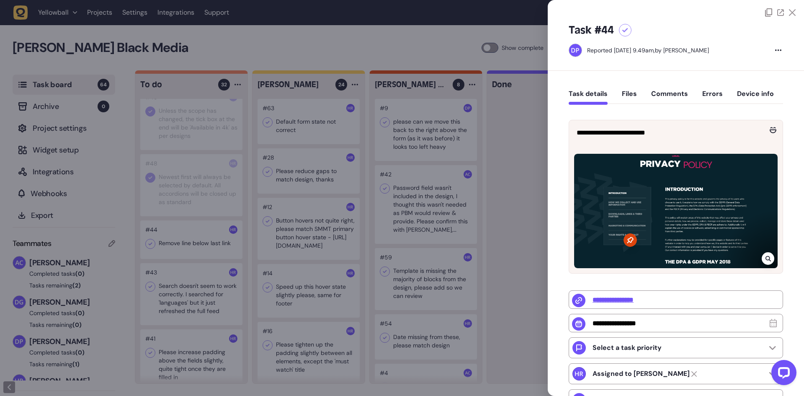
click at [213, 241] on div at bounding box center [402, 198] width 804 height 396
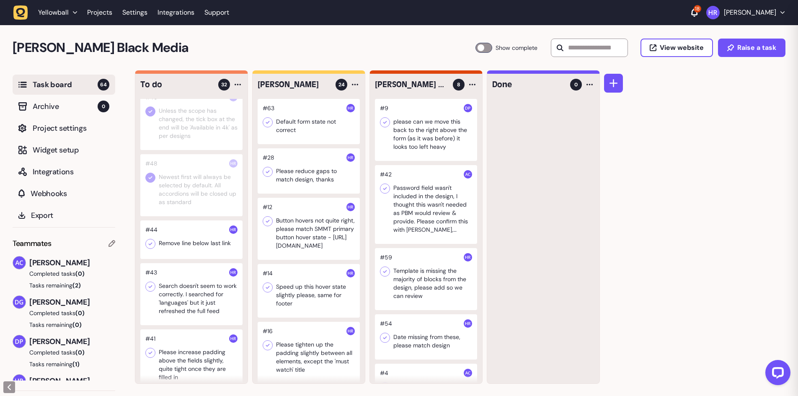
click at [213, 241] on div at bounding box center [191, 239] width 102 height 39
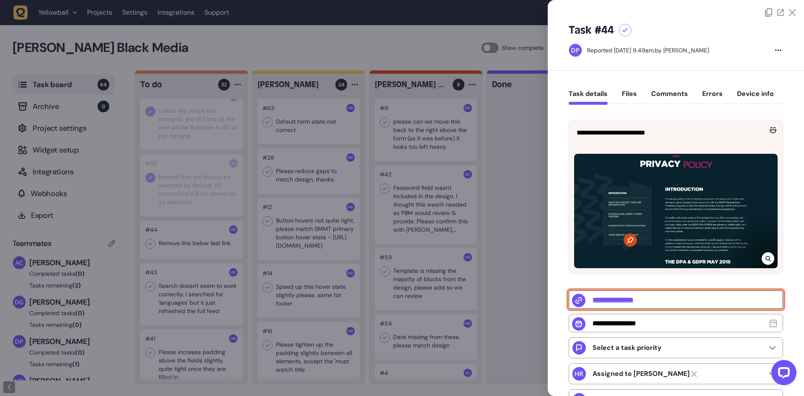
click at [610, 300] on input "**********" at bounding box center [676, 299] width 215 height 18
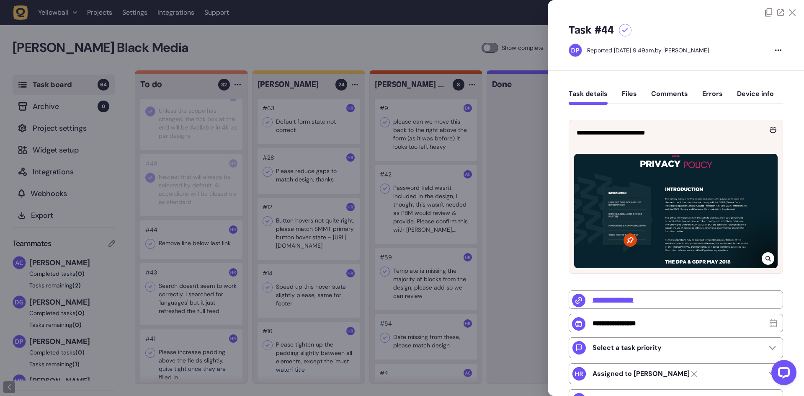
click at [153, 279] on div at bounding box center [402, 198] width 804 height 396
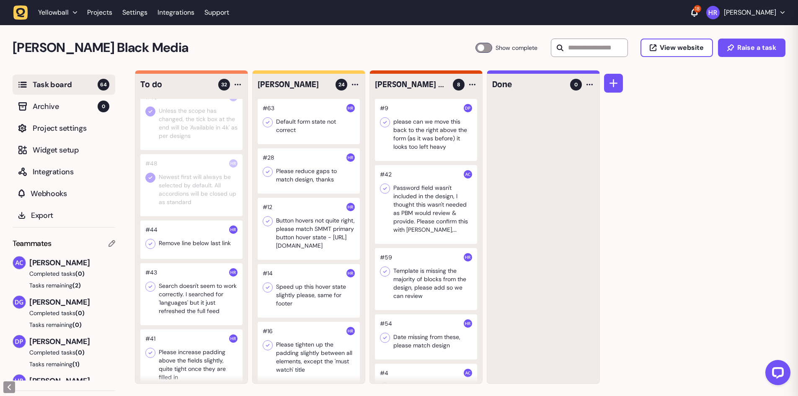
click at [150, 245] on icon at bounding box center [151, 244] width 4 height 3
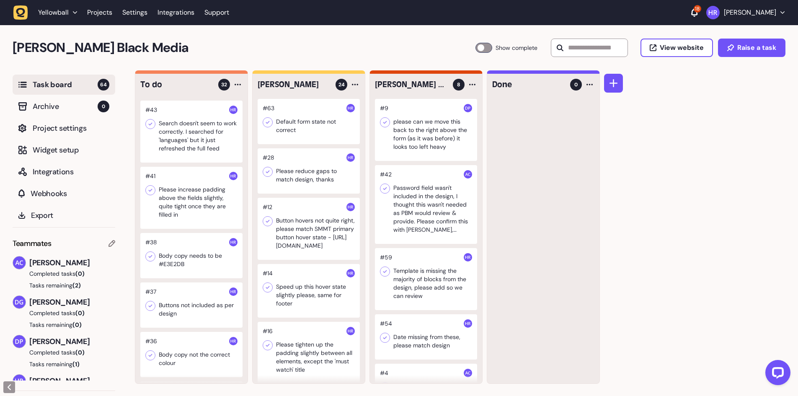
scroll to position [419, 0]
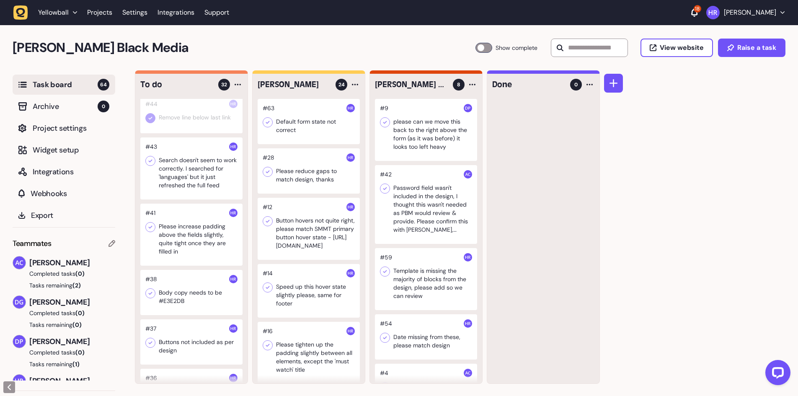
click at [186, 176] on div at bounding box center [191, 168] width 102 height 62
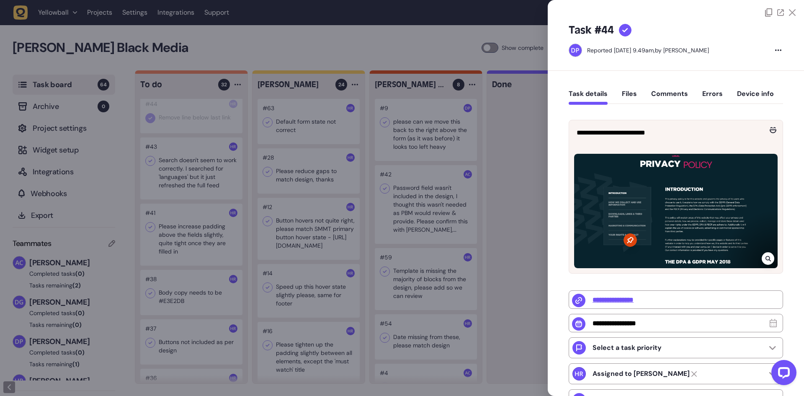
type input "**********"
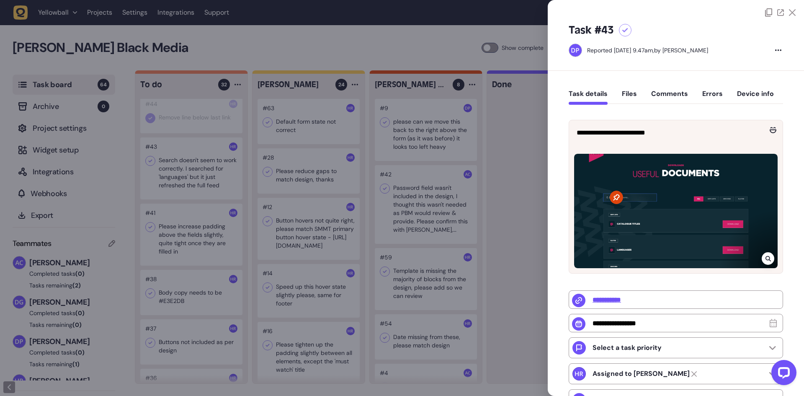
click at [203, 179] on div at bounding box center [402, 198] width 804 height 396
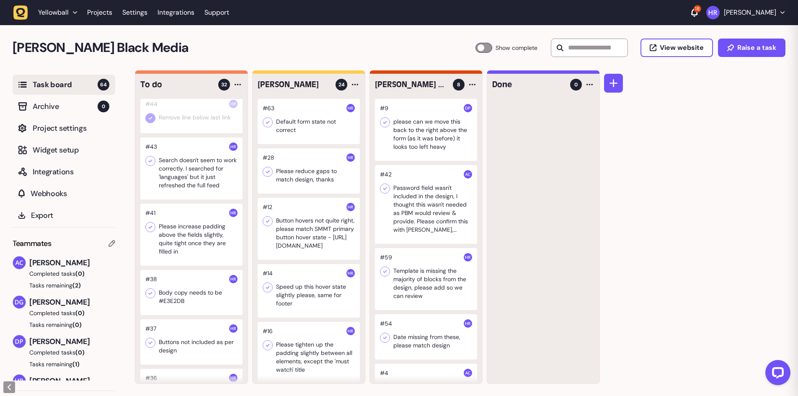
click at [203, 179] on div at bounding box center [191, 168] width 102 height 62
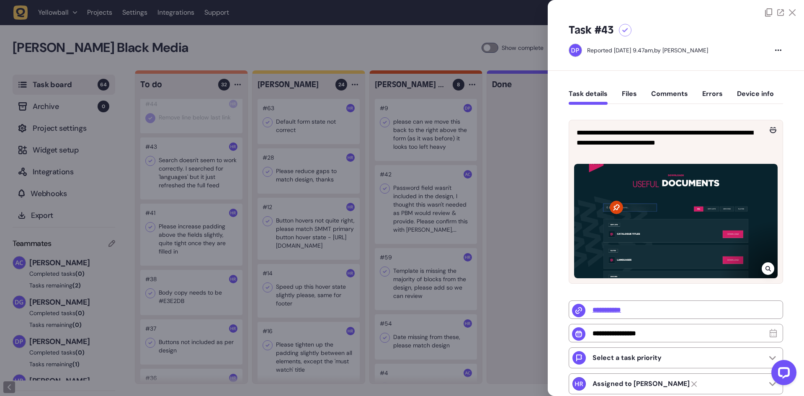
click at [202, 178] on div at bounding box center [402, 198] width 804 height 396
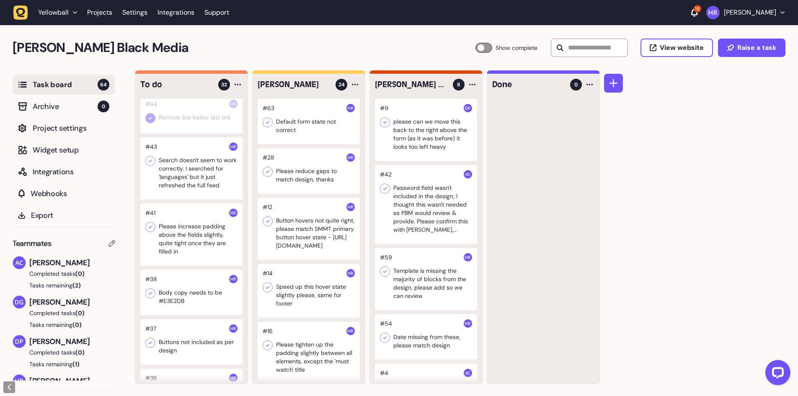
click at [193, 243] on div at bounding box center [191, 235] width 102 height 62
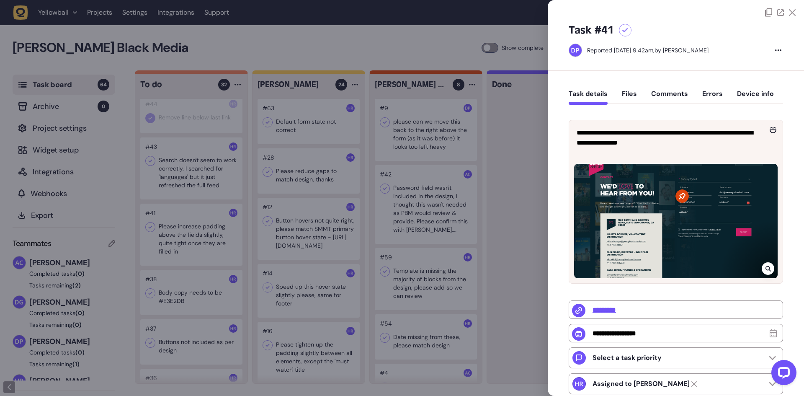
click at [193, 243] on div at bounding box center [402, 198] width 804 height 396
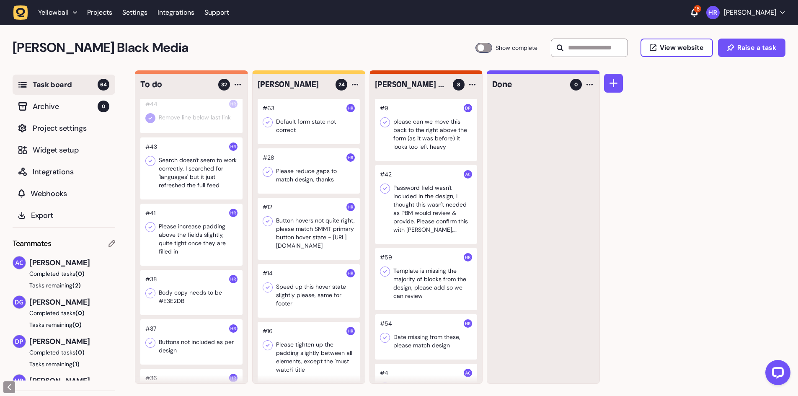
click at [154, 163] on icon at bounding box center [150, 161] width 8 height 8
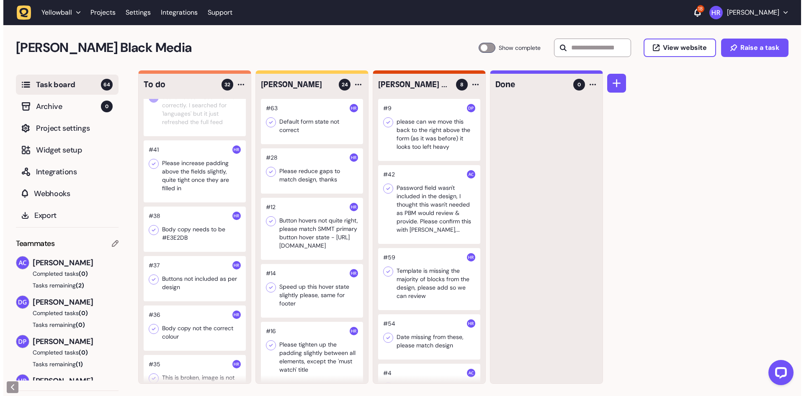
scroll to position [461, 0]
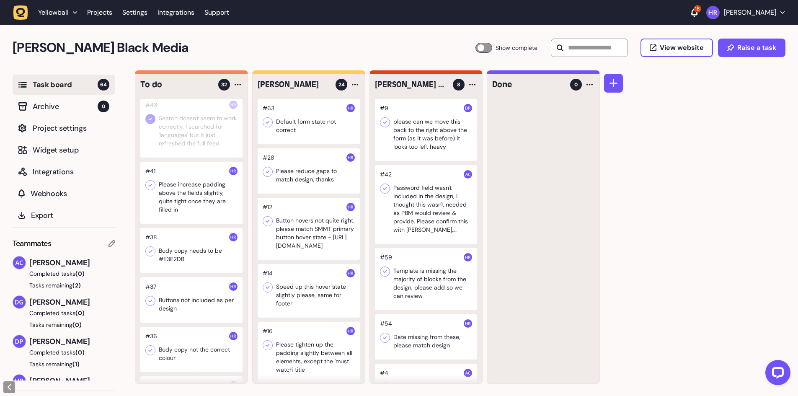
click at [196, 191] on div at bounding box center [191, 193] width 102 height 62
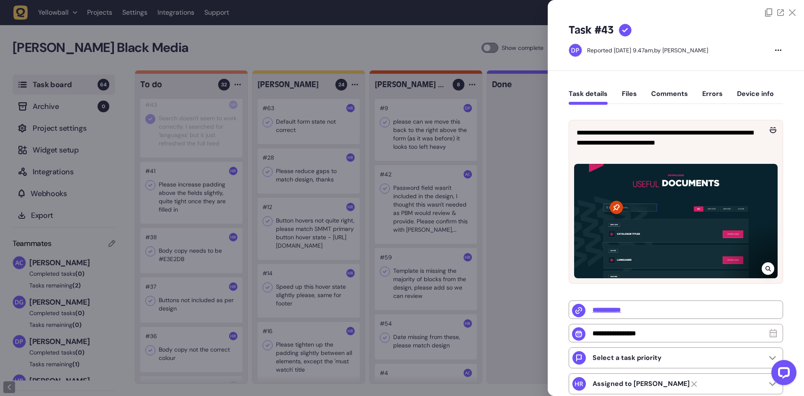
type input "*********"
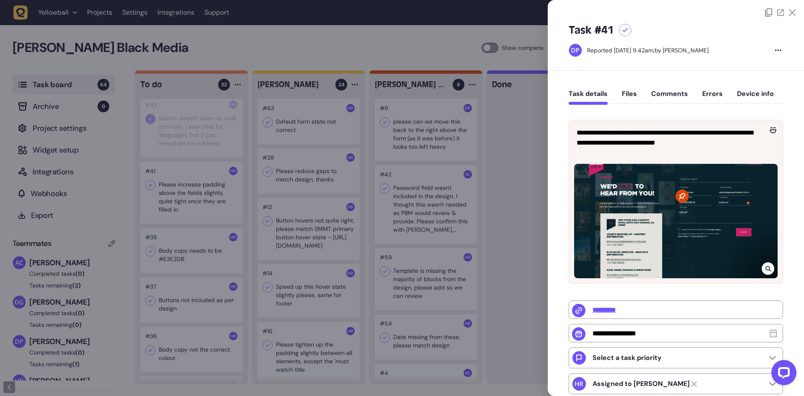
click at [168, 197] on div at bounding box center [402, 198] width 804 height 396
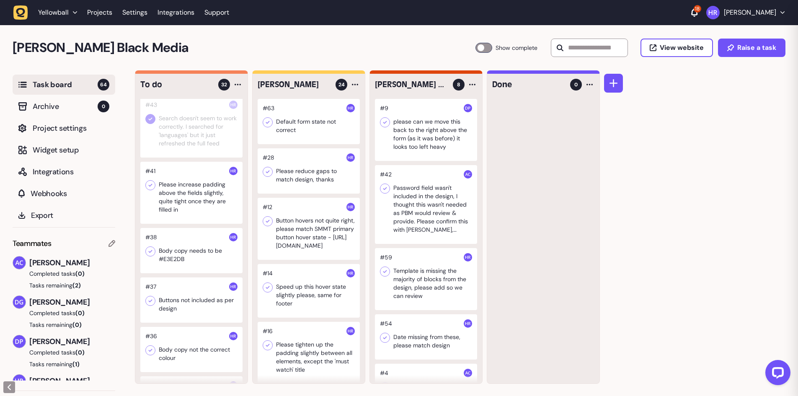
click at [168, 197] on div at bounding box center [191, 193] width 102 height 62
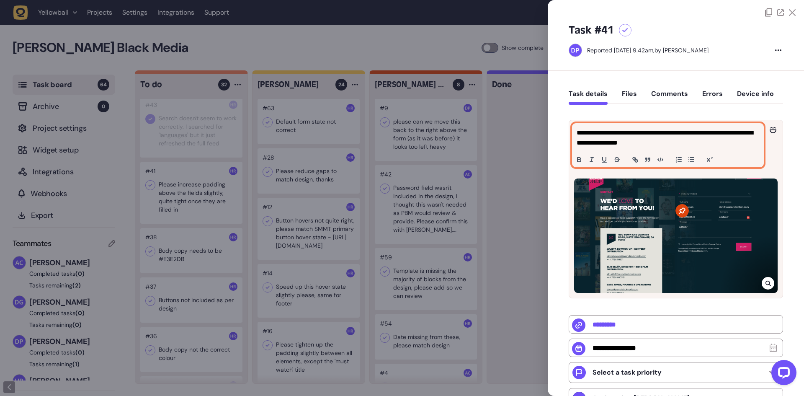
click at [656, 147] on p "**********" at bounding box center [667, 138] width 181 height 20
click at [690, 146] on p "**********" at bounding box center [667, 138] width 181 height 20
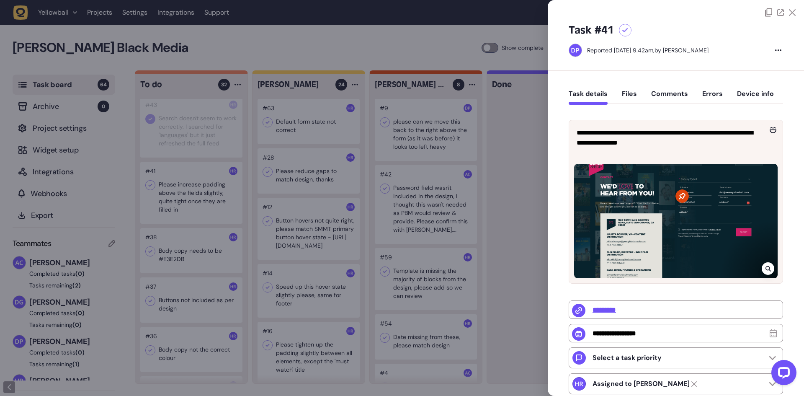
click at [768, 272] on icon at bounding box center [768, 268] width 5 height 7
